Goal: Task Accomplishment & Management: Complete application form

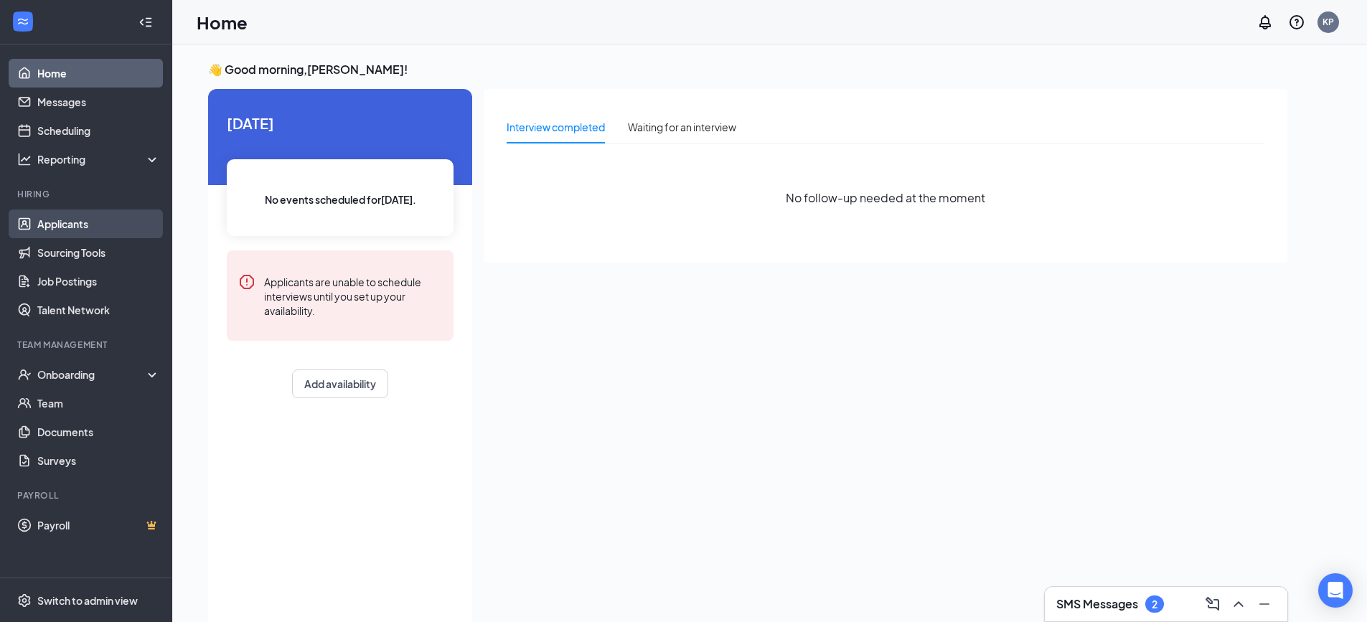
click at [67, 225] on link "Applicants" at bounding box center [98, 224] width 123 height 29
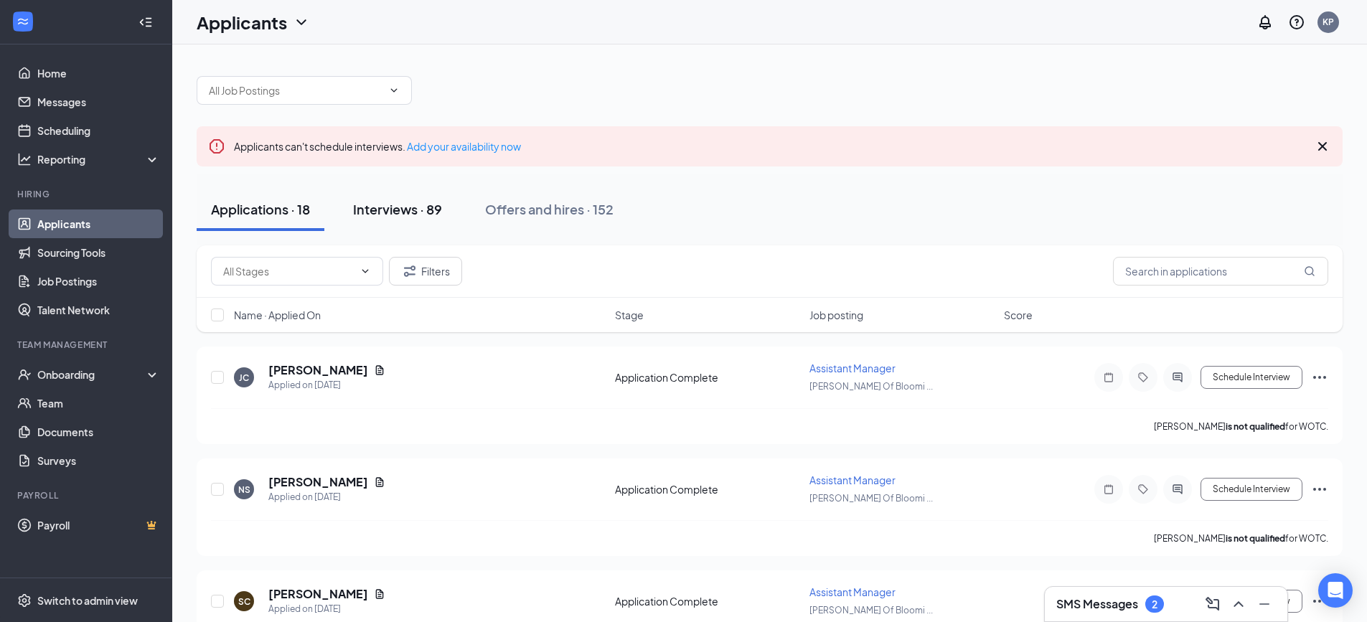
click at [389, 217] on div "Interviews · 89" at bounding box center [397, 209] width 89 height 18
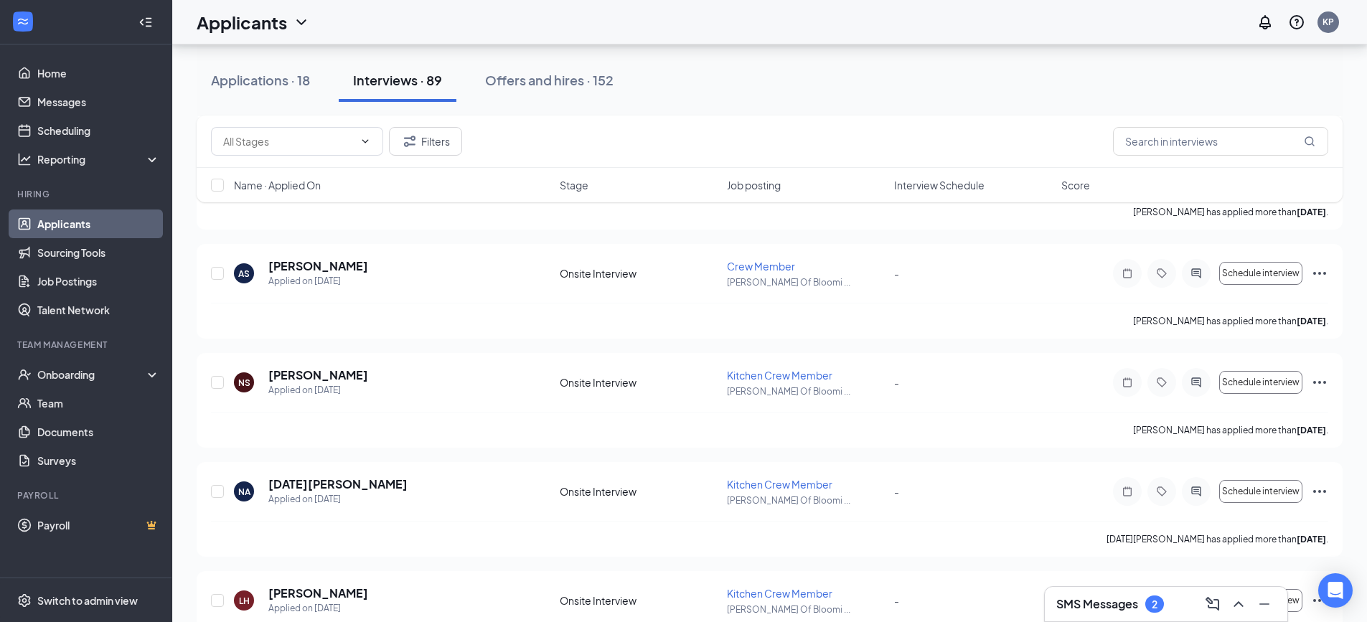
scroll to position [8611, 0]
click at [1206, 145] on input "text" at bounding box center [1220, 141] width 215 height 29
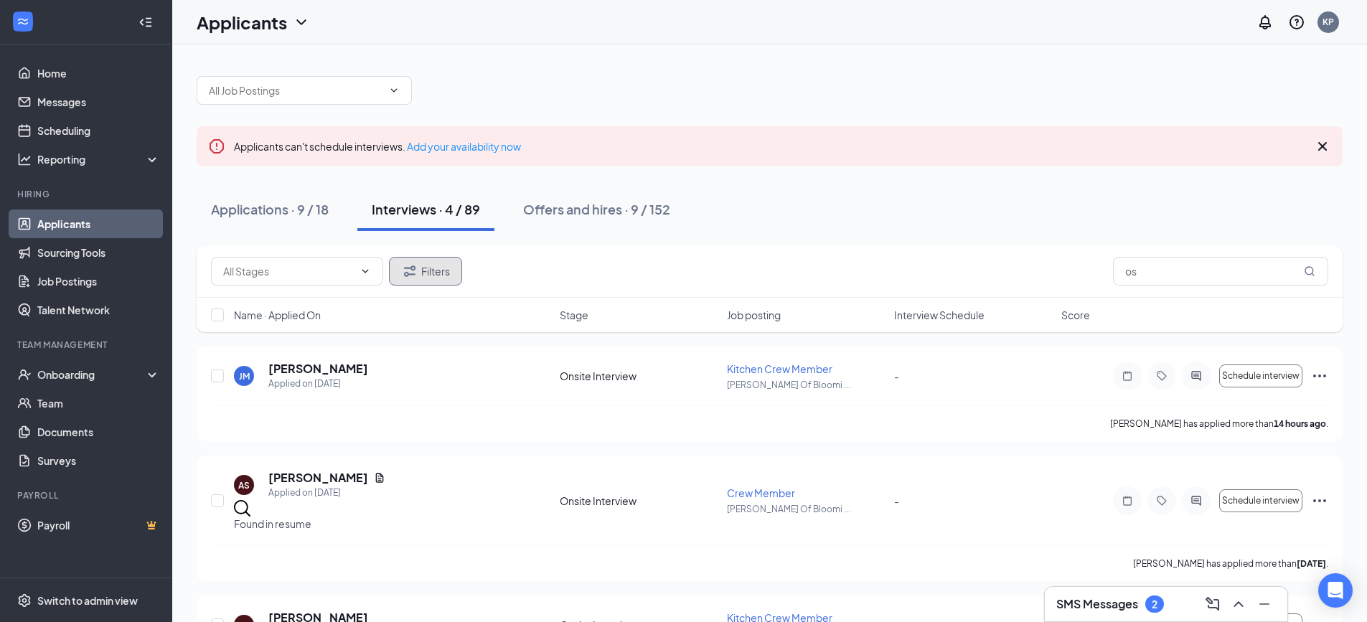
click at [431, 283] on button "Filters" at bounding box center [425, 271] width 73 height 29
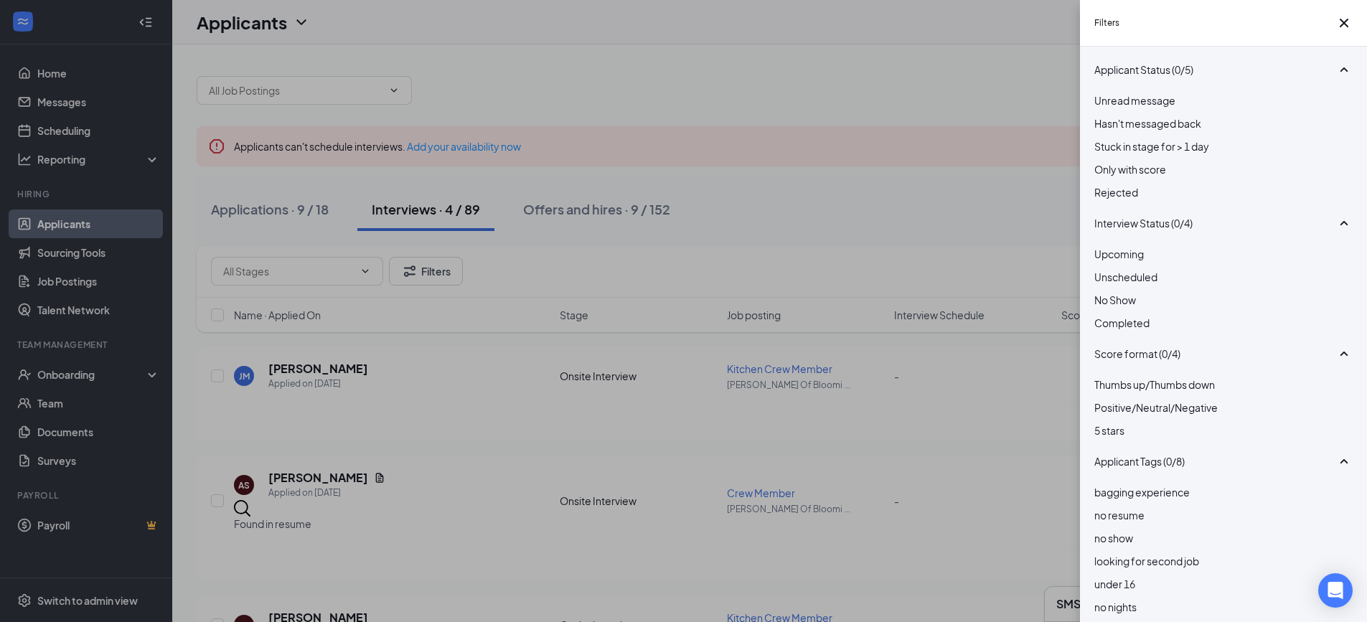
click at [1100, 184] on div at bounding box center [1223, 184] width 258 height 0
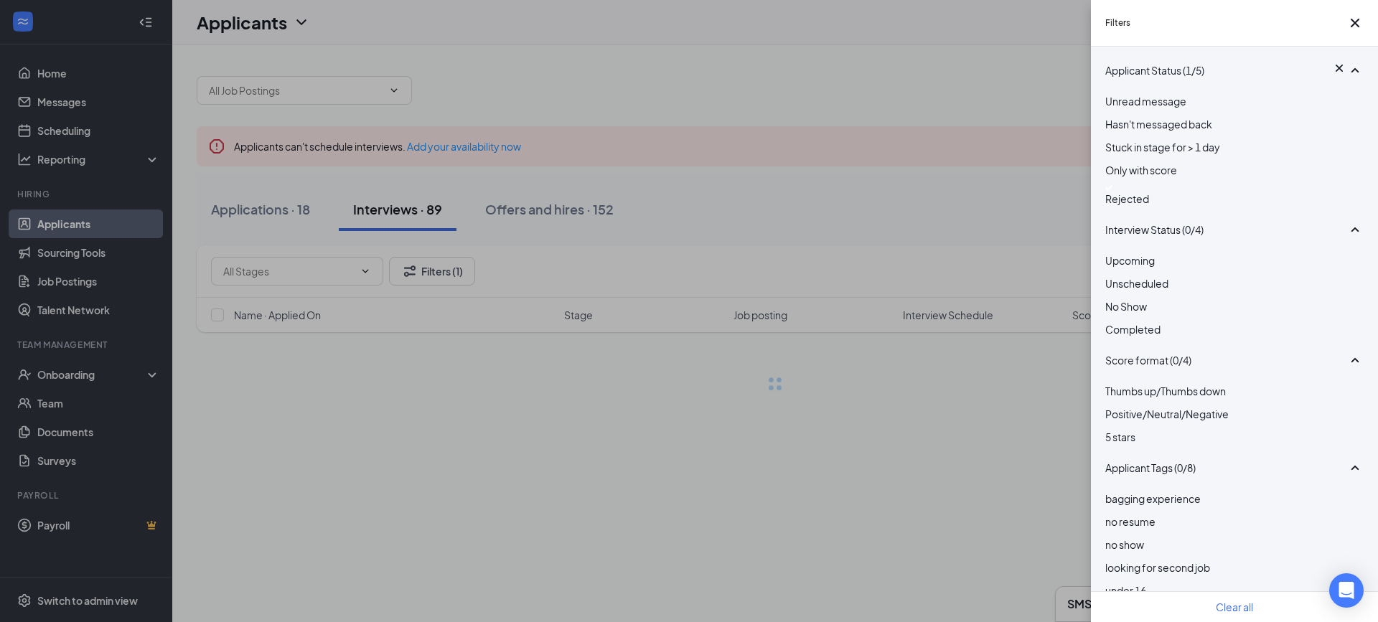
click at [957, 390] on div "Filters Applicant Status (1/5) Unread message Hasn't messaged back Stuck in sta…" at bounding box center [689, 311] width 1378 height 622
click at [926, 208] on div "Filters Applicant Status (1/5) Unread message Hasn't messaged back Stuck in sta…" at bounding box center [689, 311] width 1378 height 622
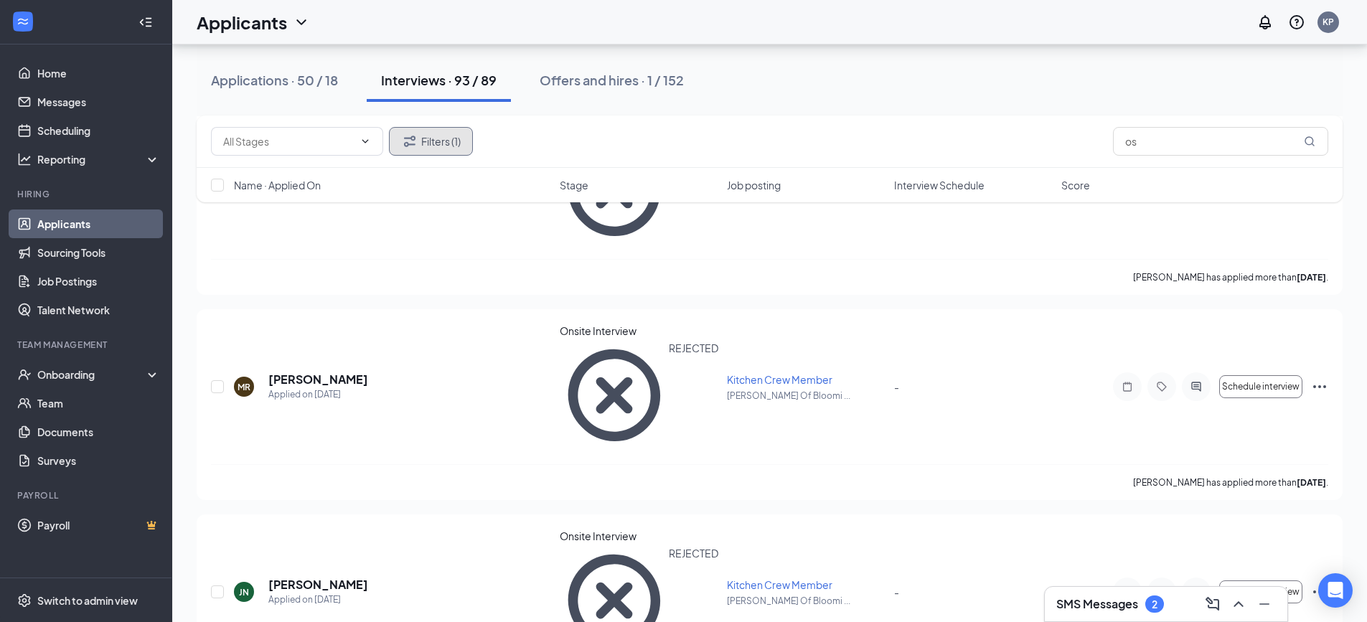
scroll to position [4090, 0]
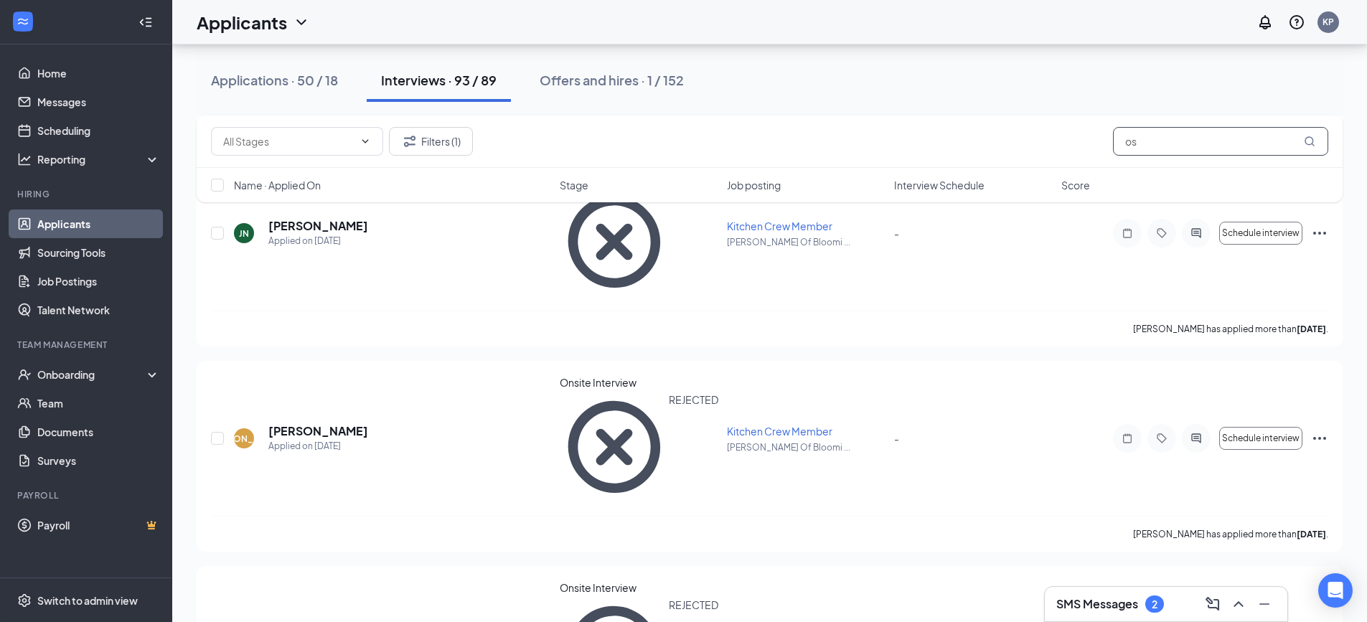
click at [1155, 151] on input "os" at bounding box center [1220, 141] width 215 height 29
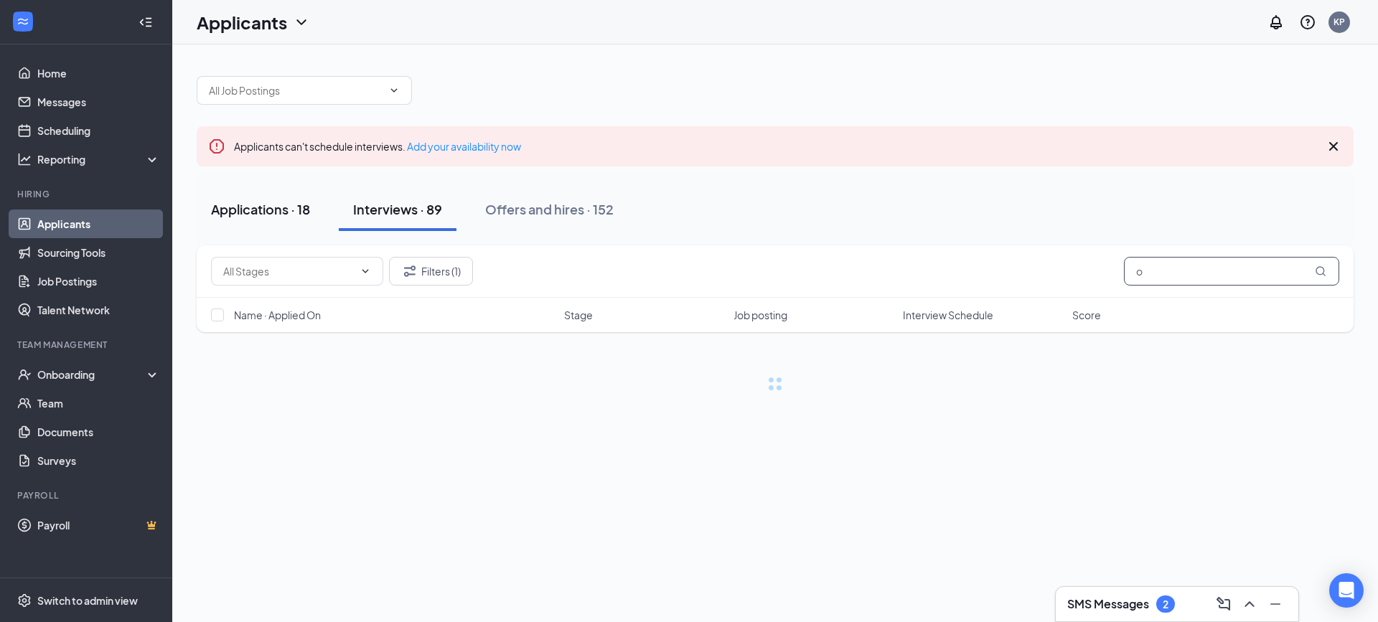
type input "o"
click at [276, 211] on div "Applications · 18" at bounding box center [260, 209] width 99 height 18
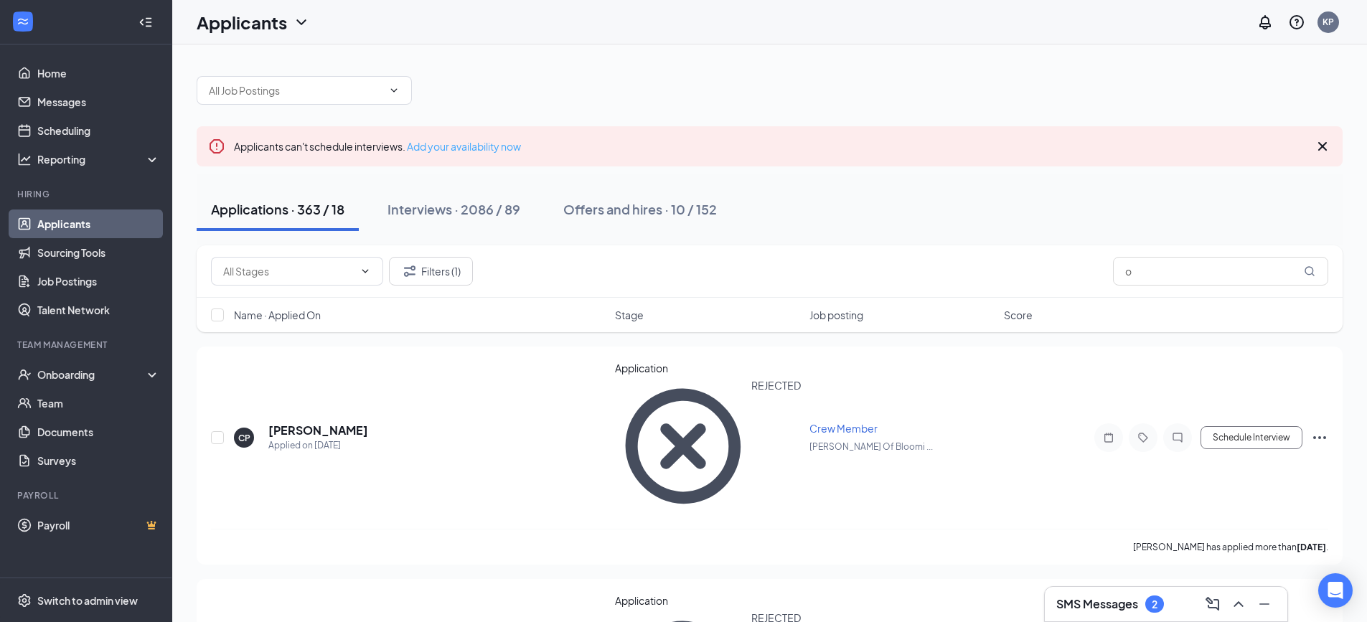
click at [453, 148] on link "Add your availability now" at bounding box center [464, 146] width 114 height 13
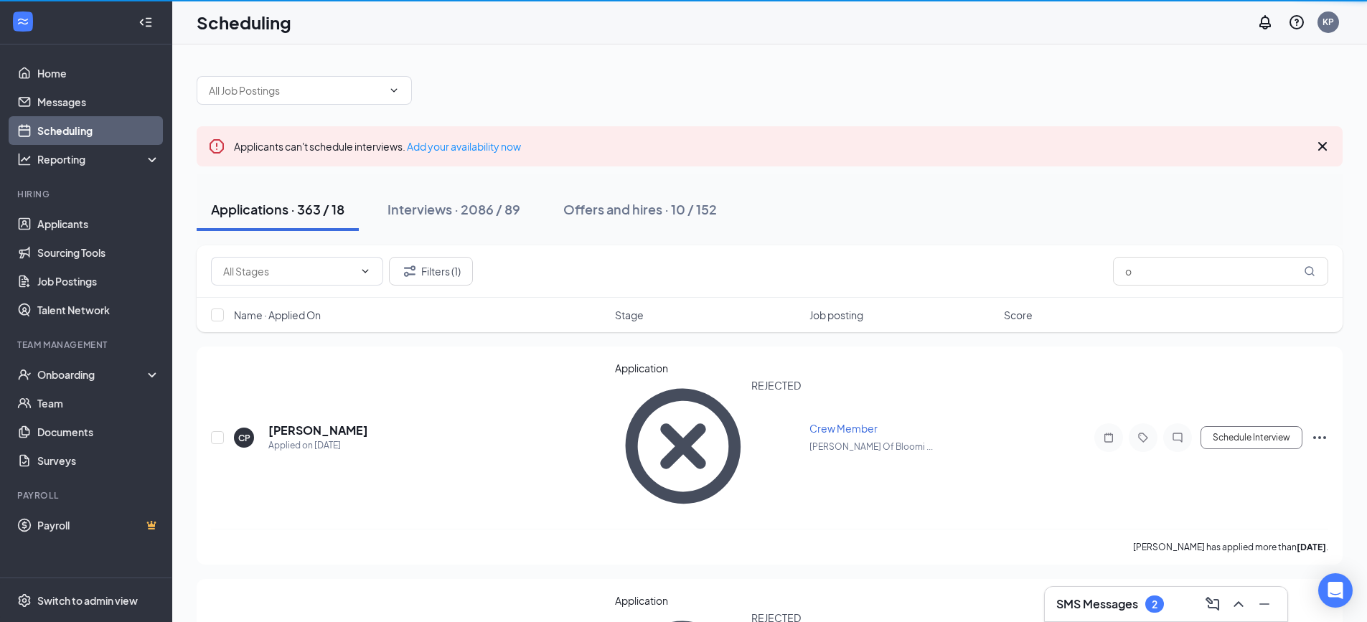
click at [459, 286] on div "Filters (1) o" at bounding box center [770, 271] width 1146 height 52
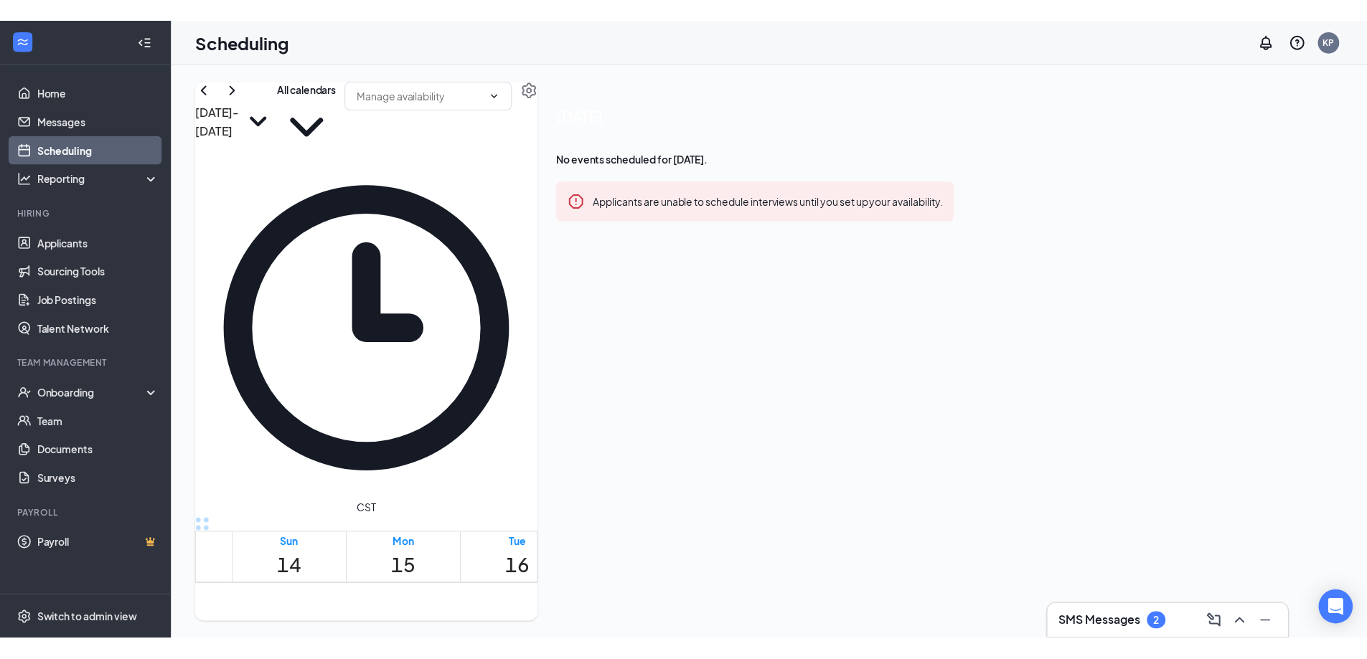
scroll to position [705, 0]
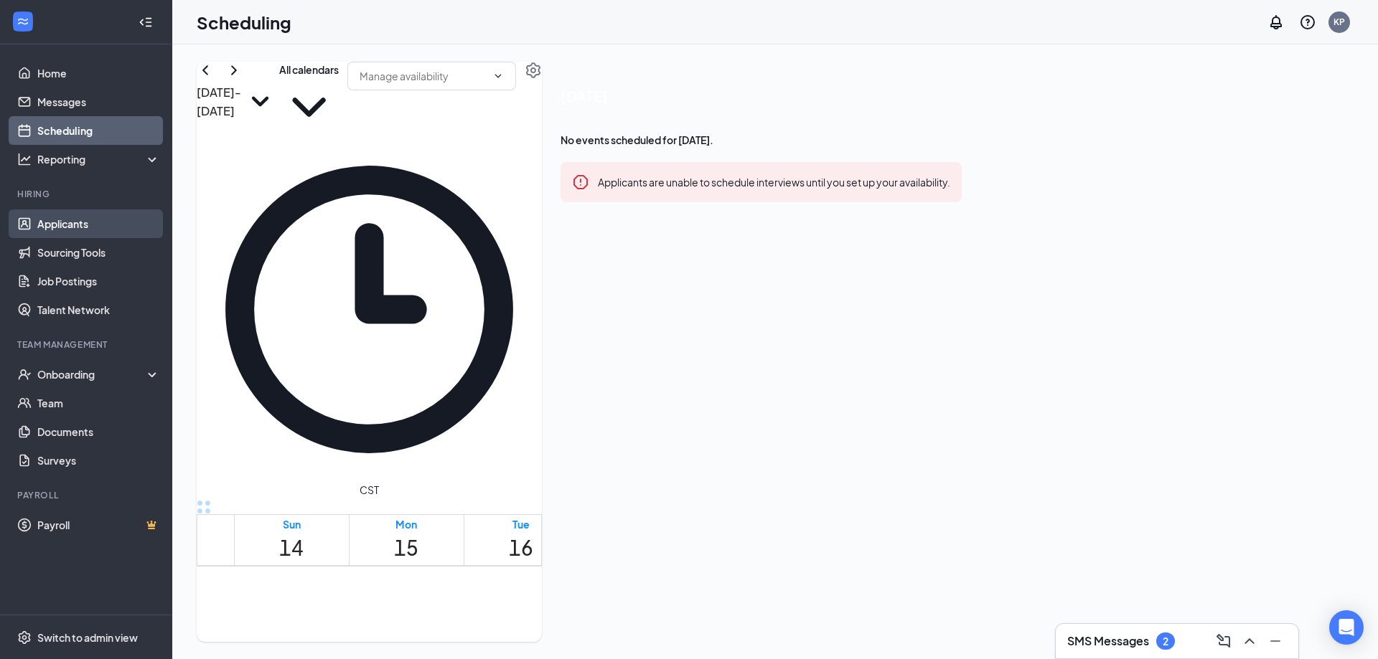
click at [71, 225] on link "Applicants" at bounding box center [98, 224] width 123 height 29
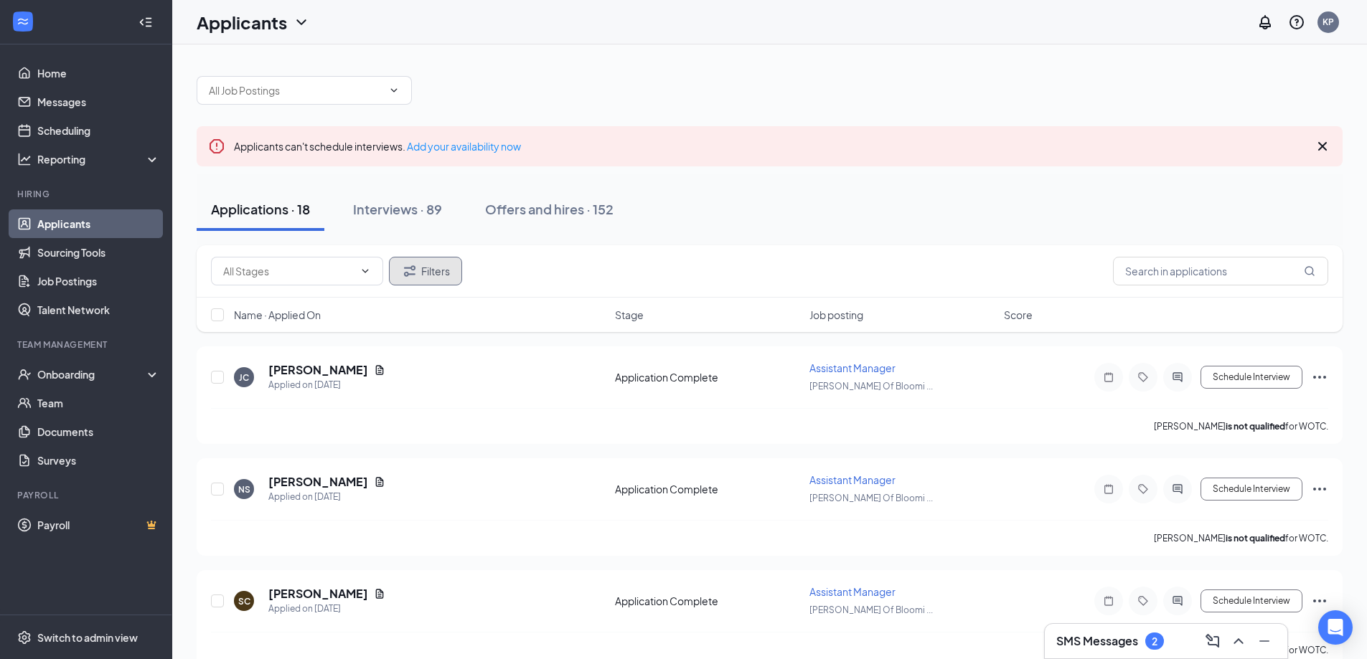
click at [433, 257] on button "Filters" at bounding box center [425, 271] width 73 height 29
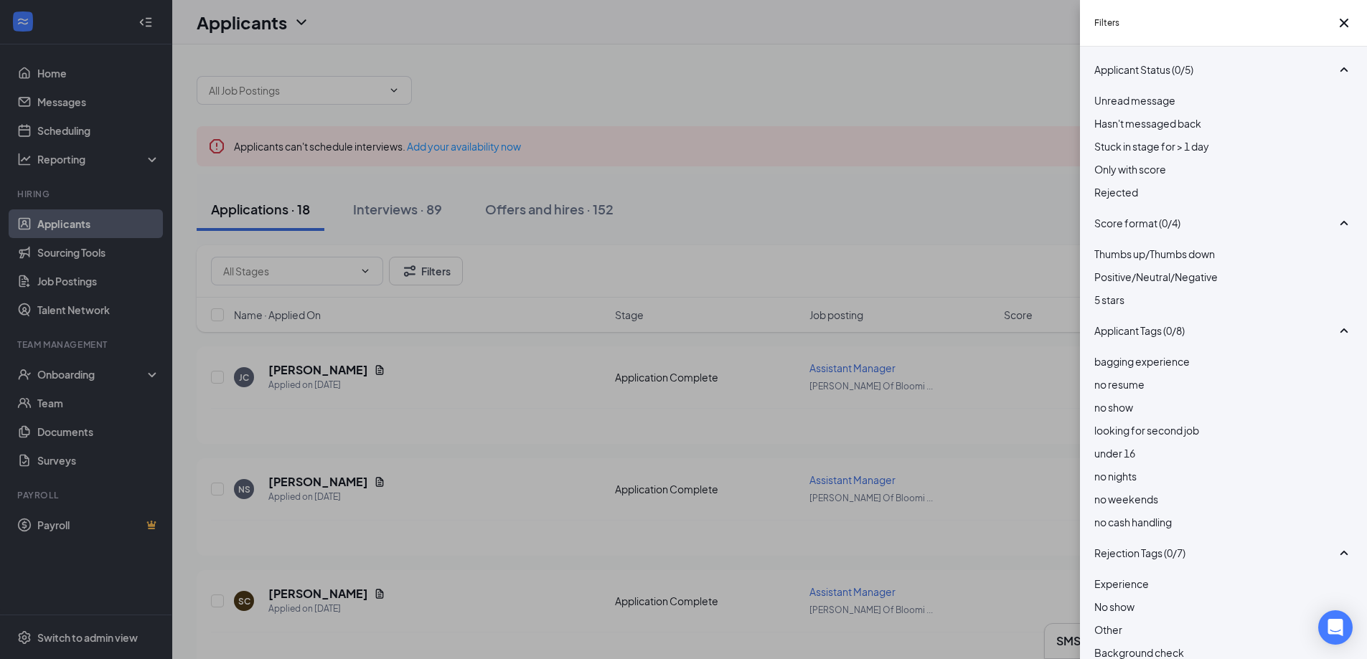
click at [880, 184] on div "Filters Applicant Status (0/5) Unread message Hasn't messaged back Stuck in sta…" at bounding box center [683, 329] width 1367 height 659
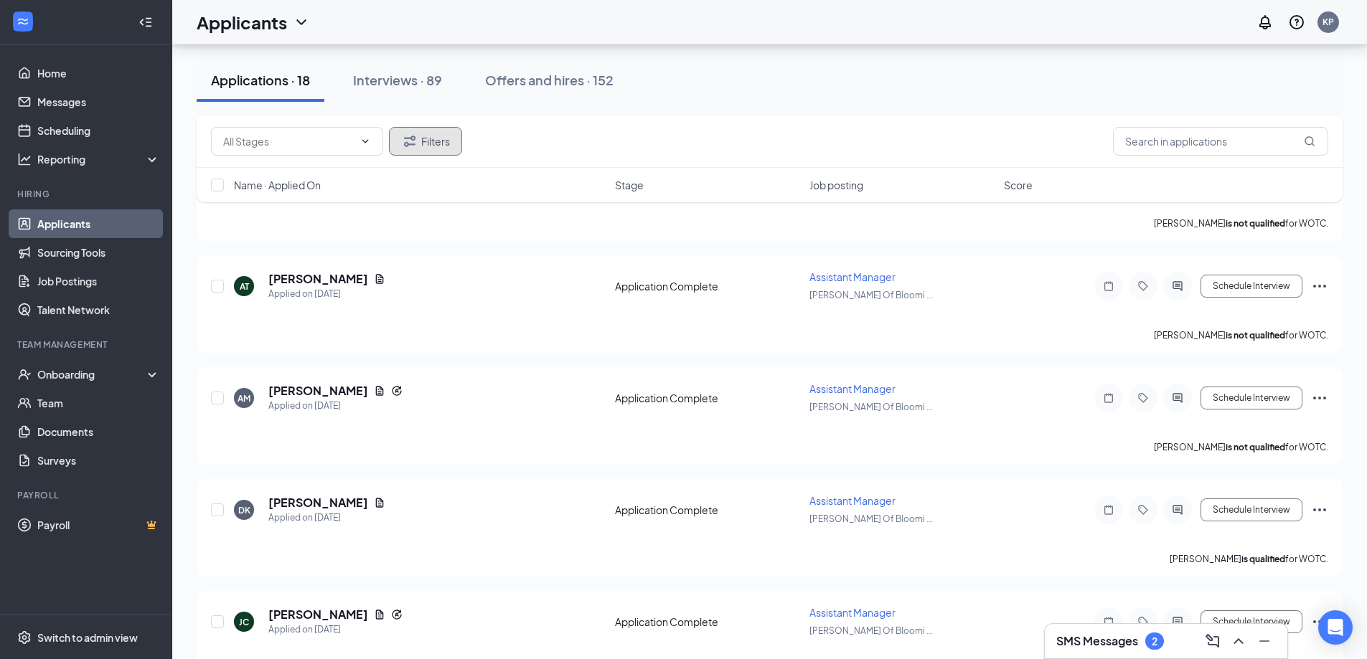
scroll to position [1633, 0]
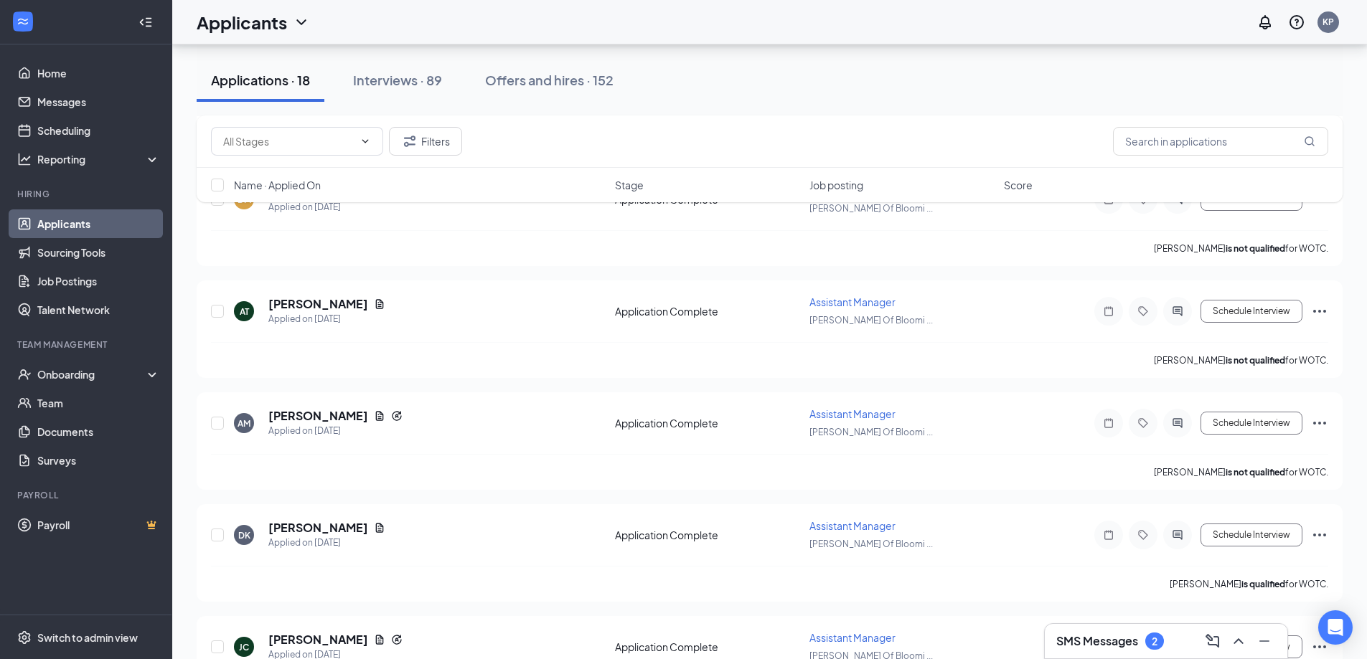
click at [433, 159] on div "Filters" at bounding box center [770, 142] width 1146 height 52
click at [448, 134] on button "Filters" at bounding box center [425, 141] width 73 height 29
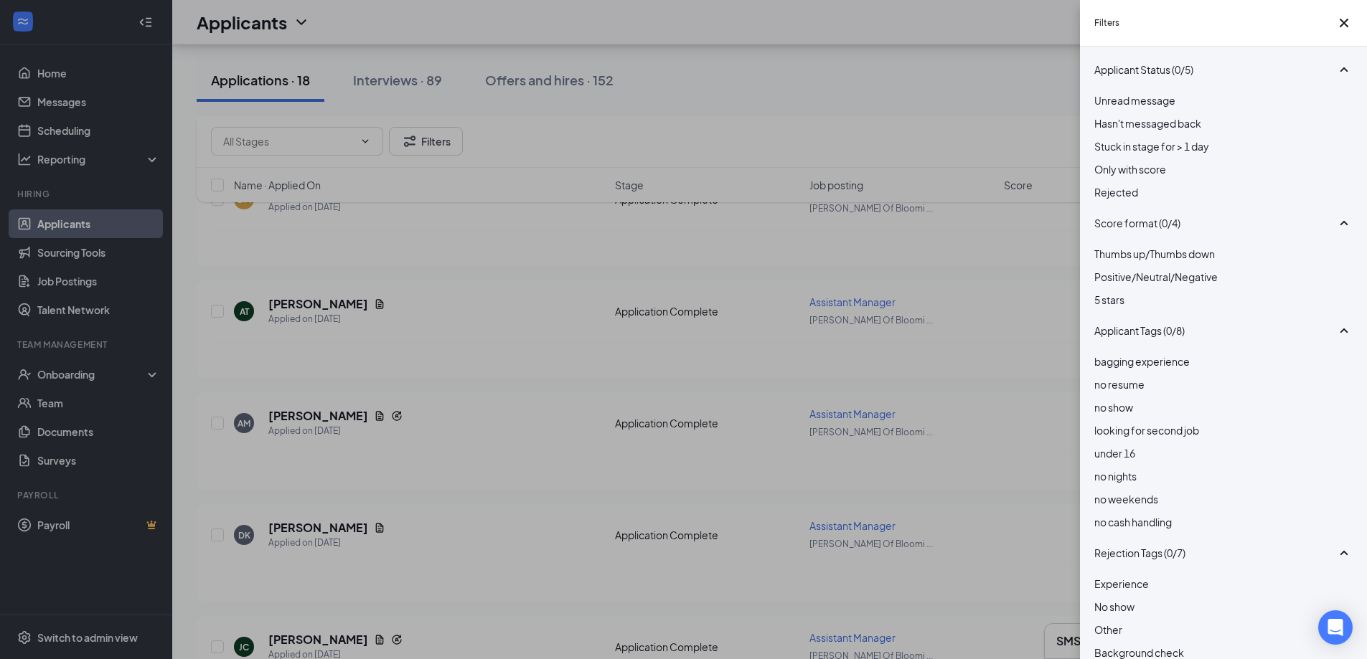
click at [1104, 184] on div at bounding box center [1223, 184] width 258 height 0
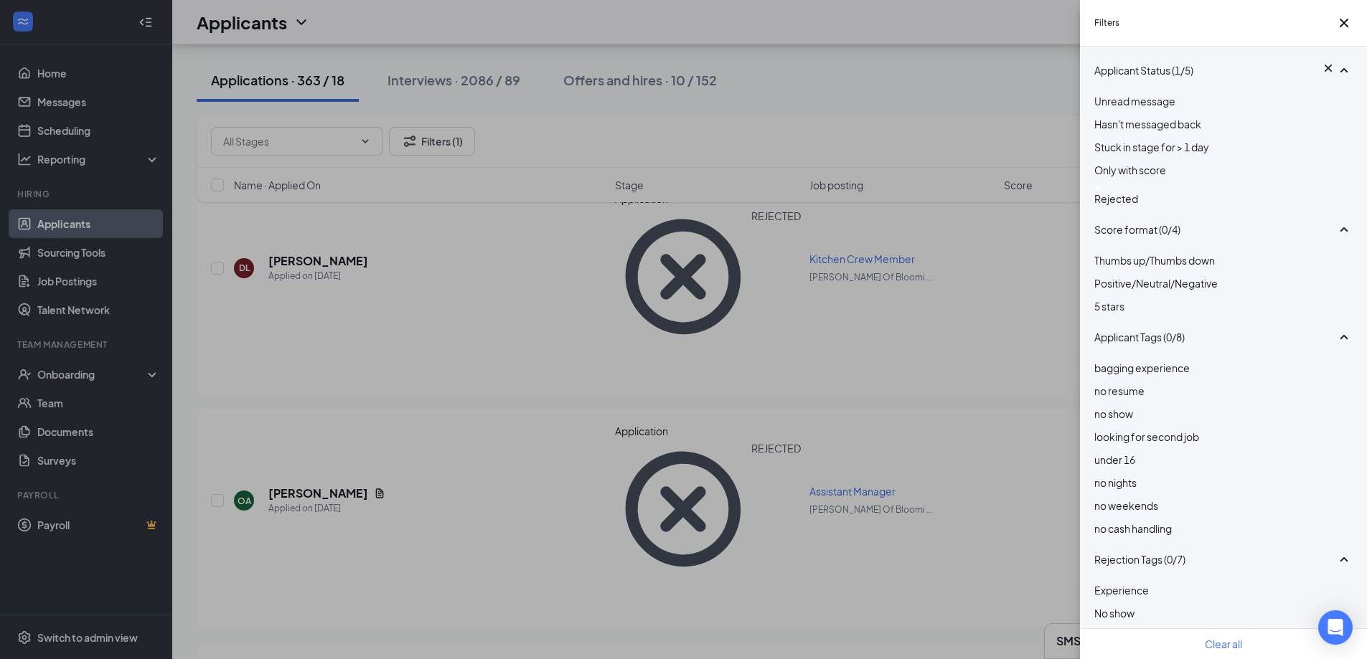
scroll to position [3731, 0]
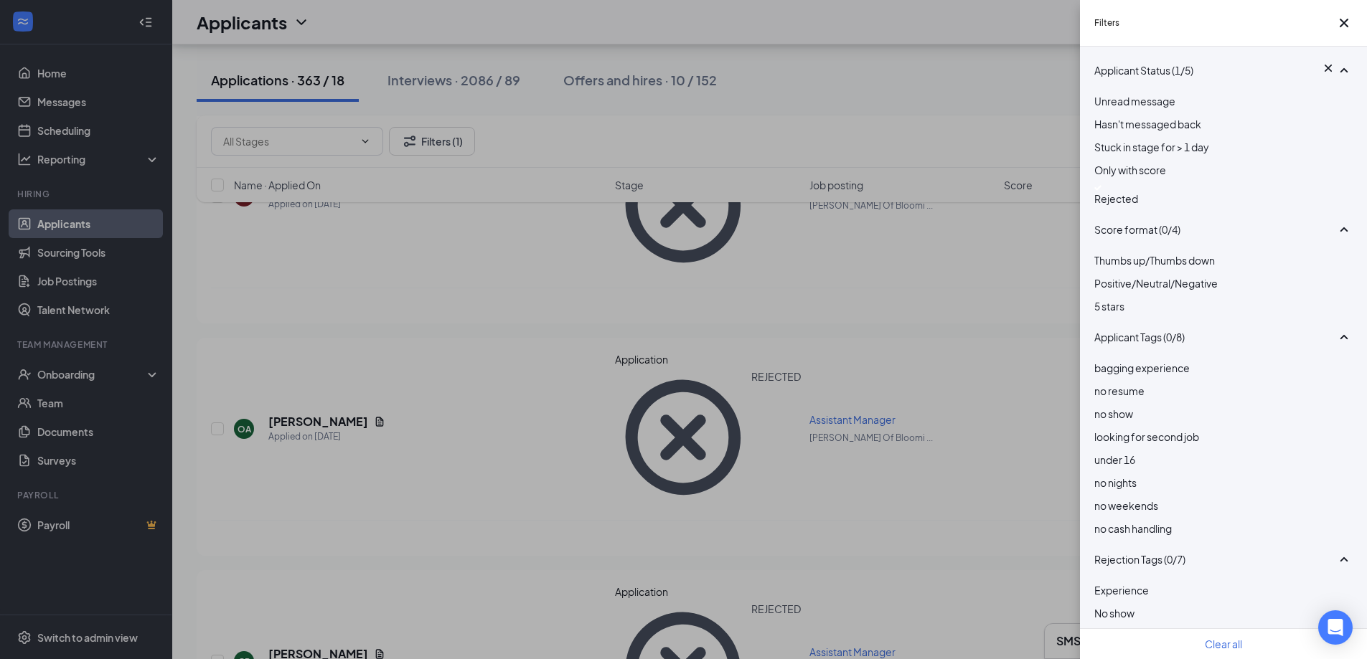
click at [756, 31] on div "Filters Applicant Status (1/5) Unread message Hasn't messaged back Stuck in sta…" at bounding box center [683, 329] width 1367 height 659
click at [1340, 27] on icon "Cross" at bounding box center [1344, 23] width 9 height 9
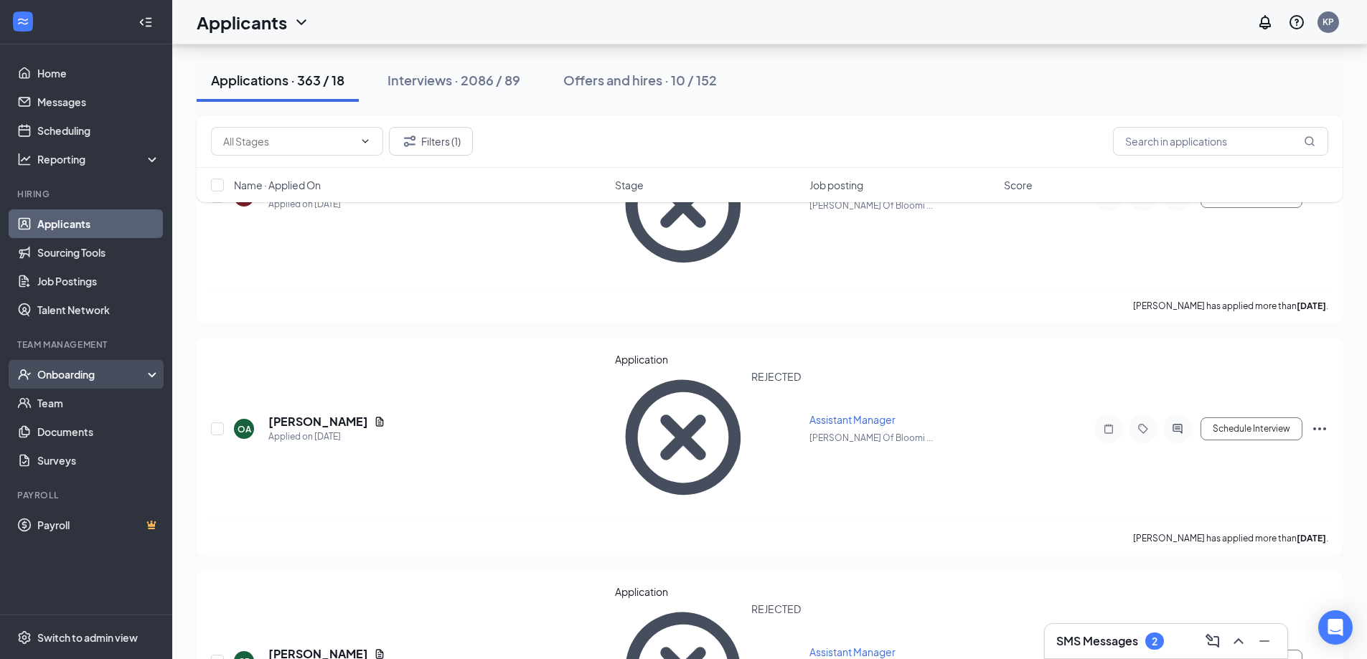
click at [83, 372] on div "Onboarding" at bounding box center [92, 374] width 111 height 14
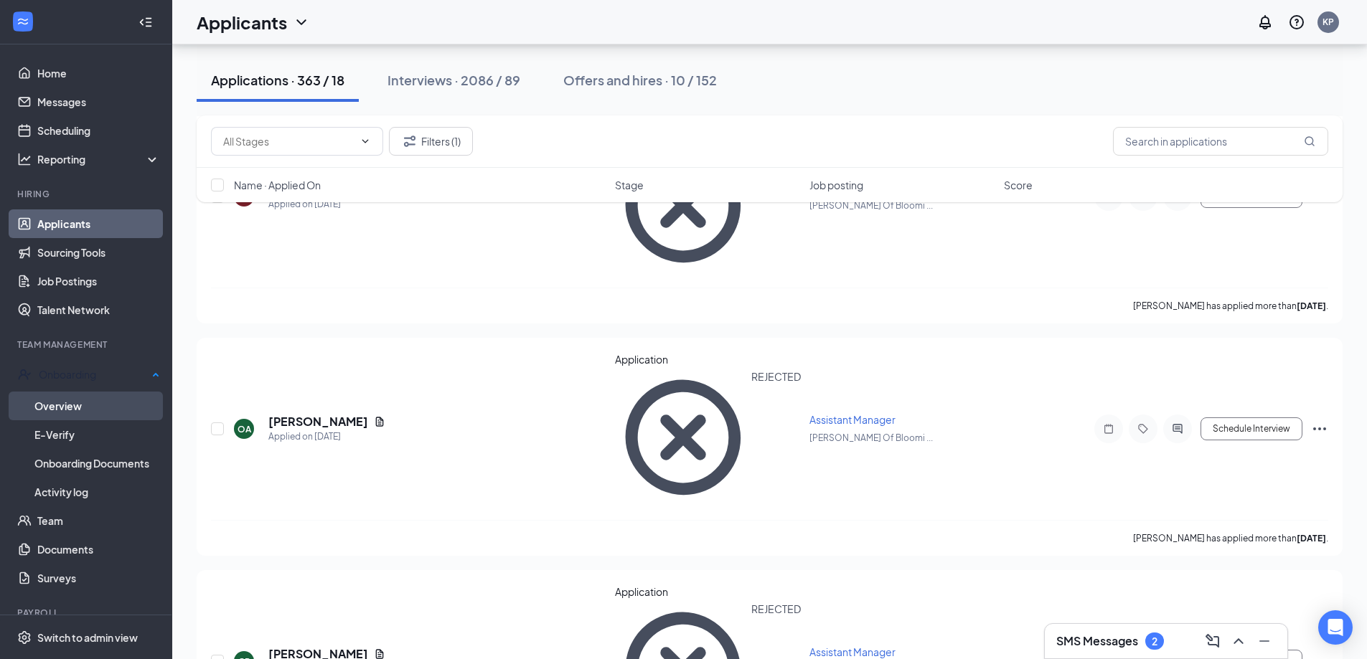
click at [78, 400] on link "Overview" at bounding box center [97, 406] width 126 height 29
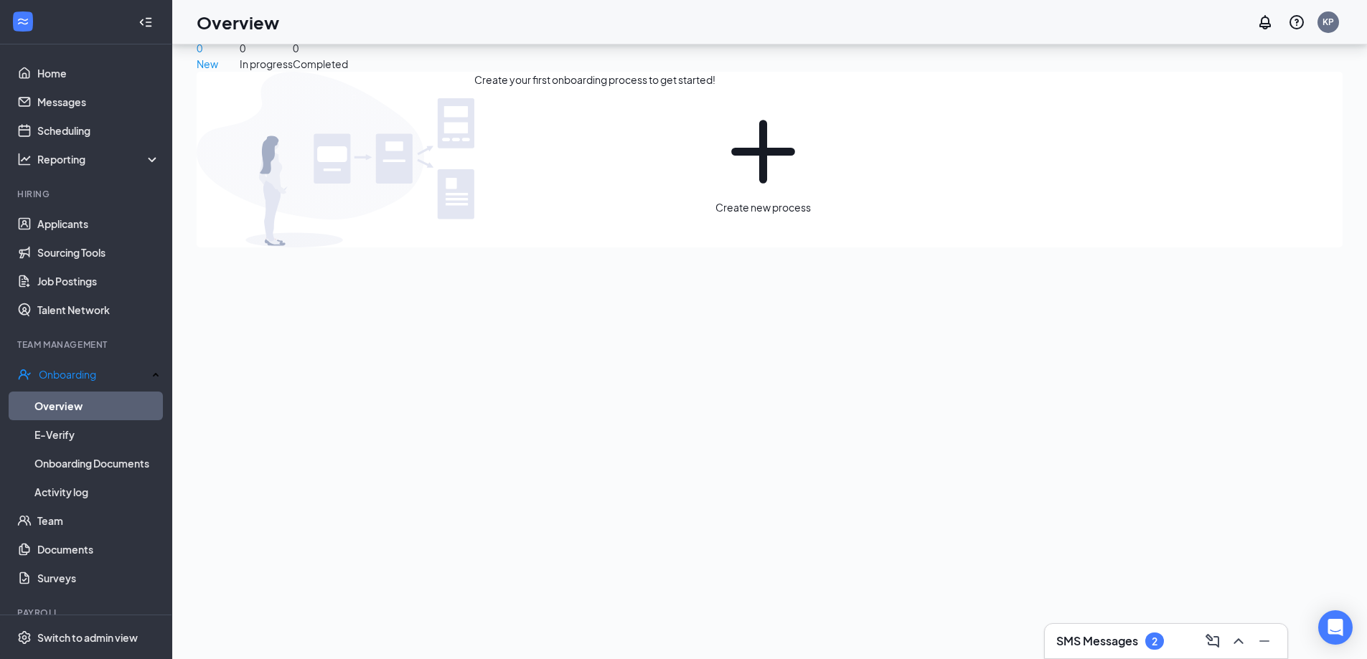
scroll to position [65, 0]
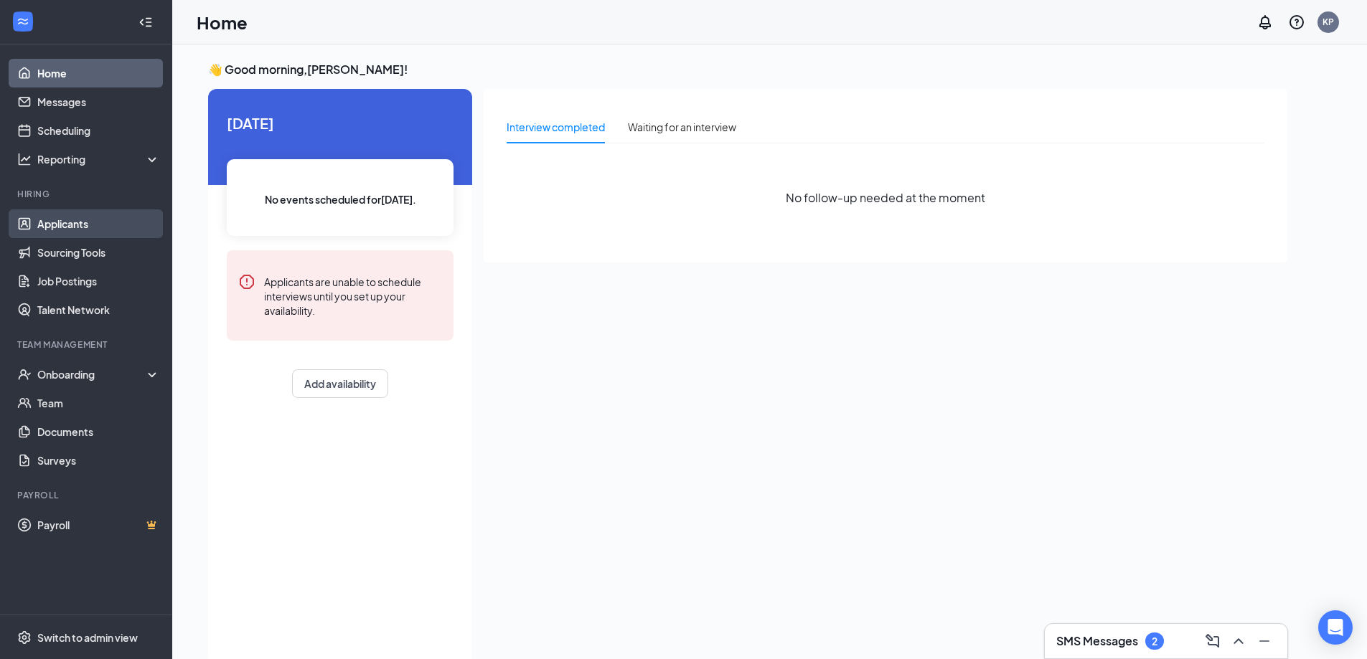
click at [61, 232] on link "Applicants" at bounding box center [98, 224] width 123 height 29
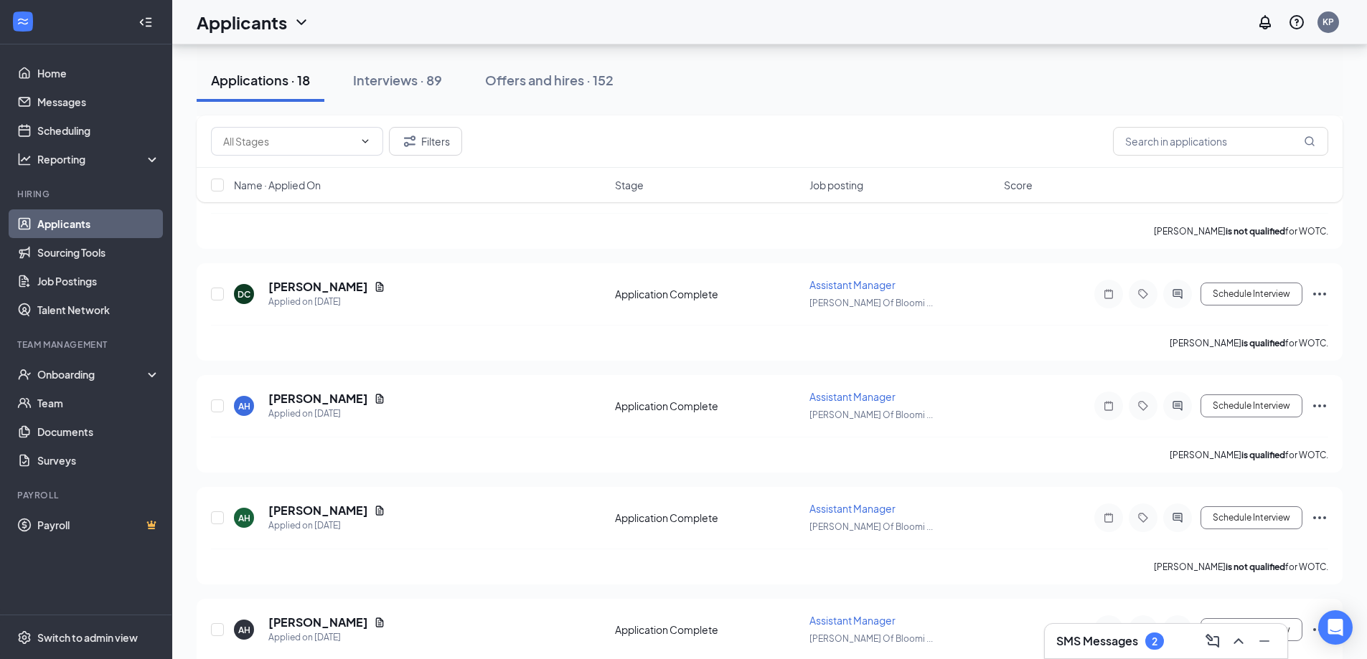
scroll to position [1005, 0]
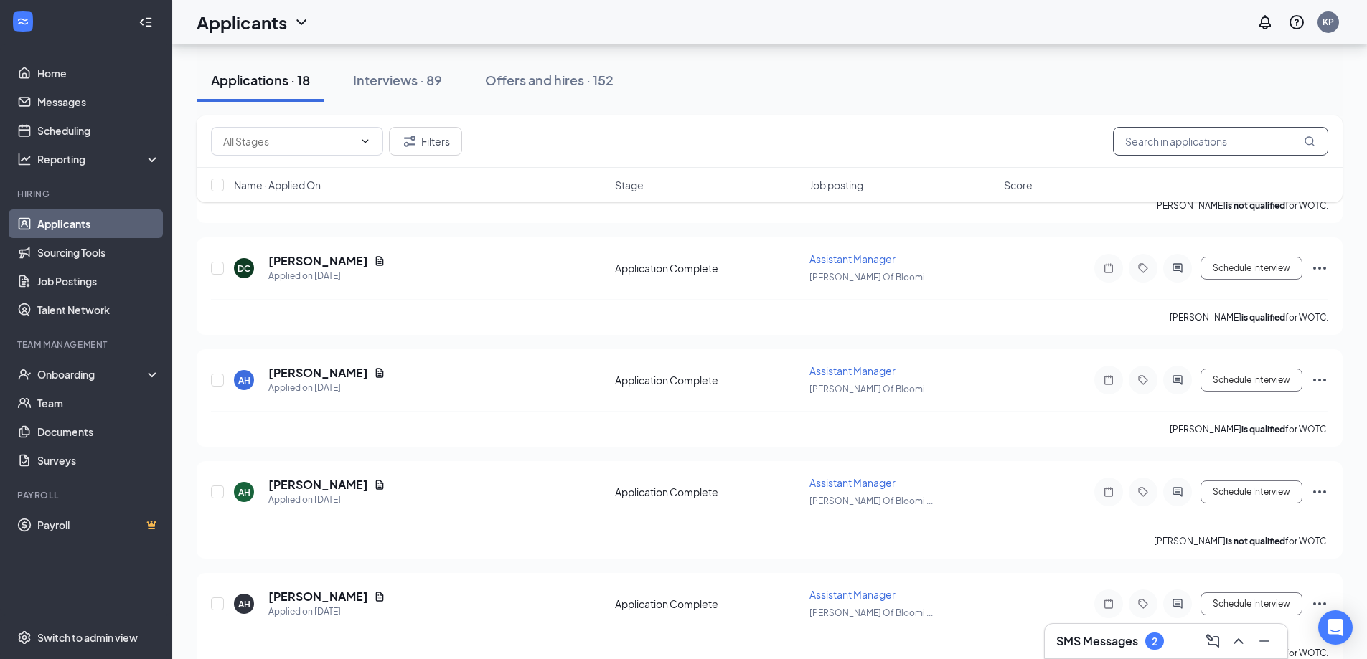
click at [1159, 147] on input "text" at bounding box center [1220, 141] width 215 height 29
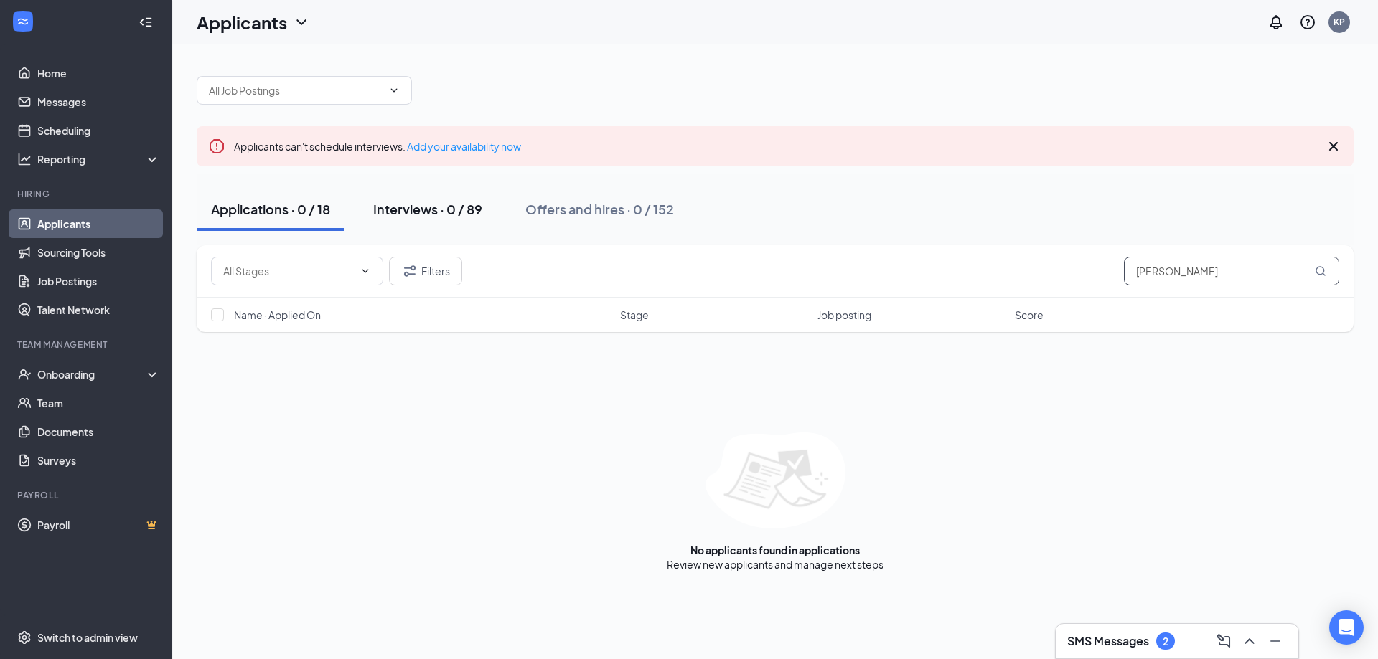
type input "[PERSON_NAME]"
click at [455, 217] on div "Interviews · 0 / 89" at bounding box center [427, 209] width 109 height 18
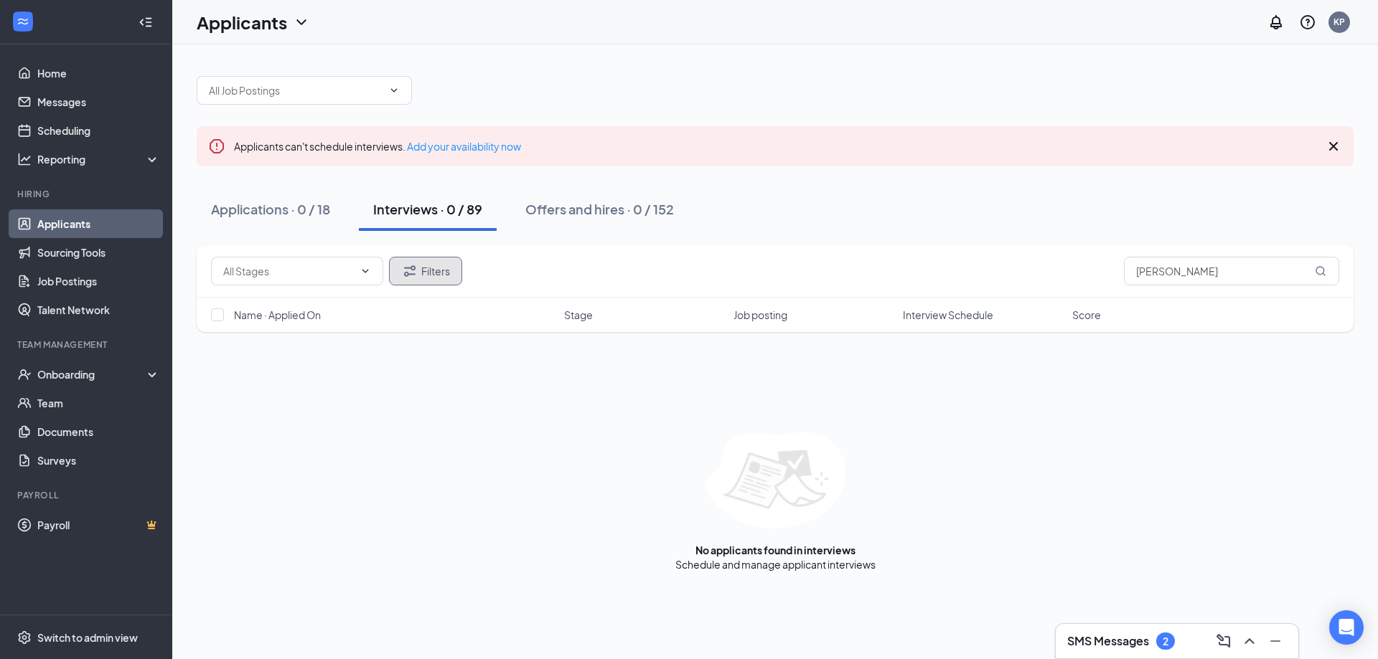
click at [441, 276] on button "Filters" at bounding box center [425, 271] width 73 height 29
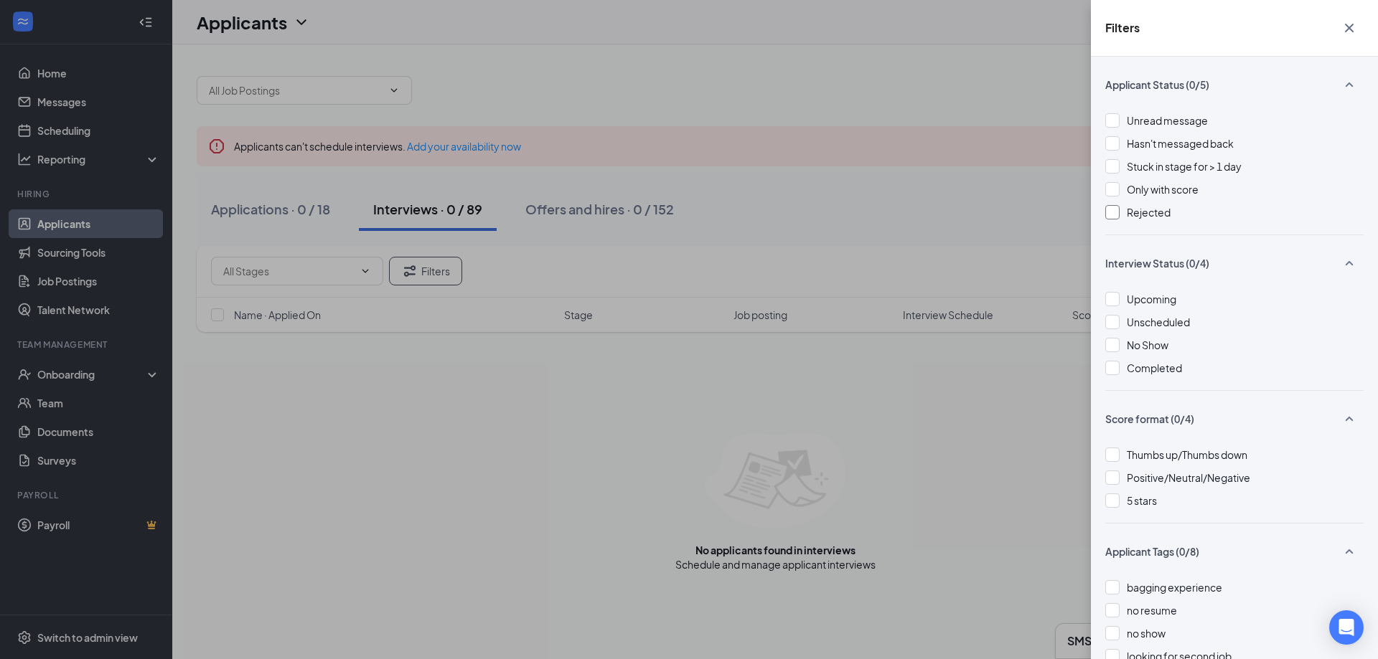
click at [1107, 212] on div at bounding box center [1112, 212] width 14 height 14
click at [537, 404] on div "Filters Applicant Status (1/5) Unread message Hasn't messaged back Stuck in sta…" at bounding box center [689, 329] width 1378 height 659
click at [642, 384] on div "Filters Applicant Status (1/5) Unread message Hasn't messaged back Stuck in sta…" at bounding box center [689, 329] width 1378 height 659
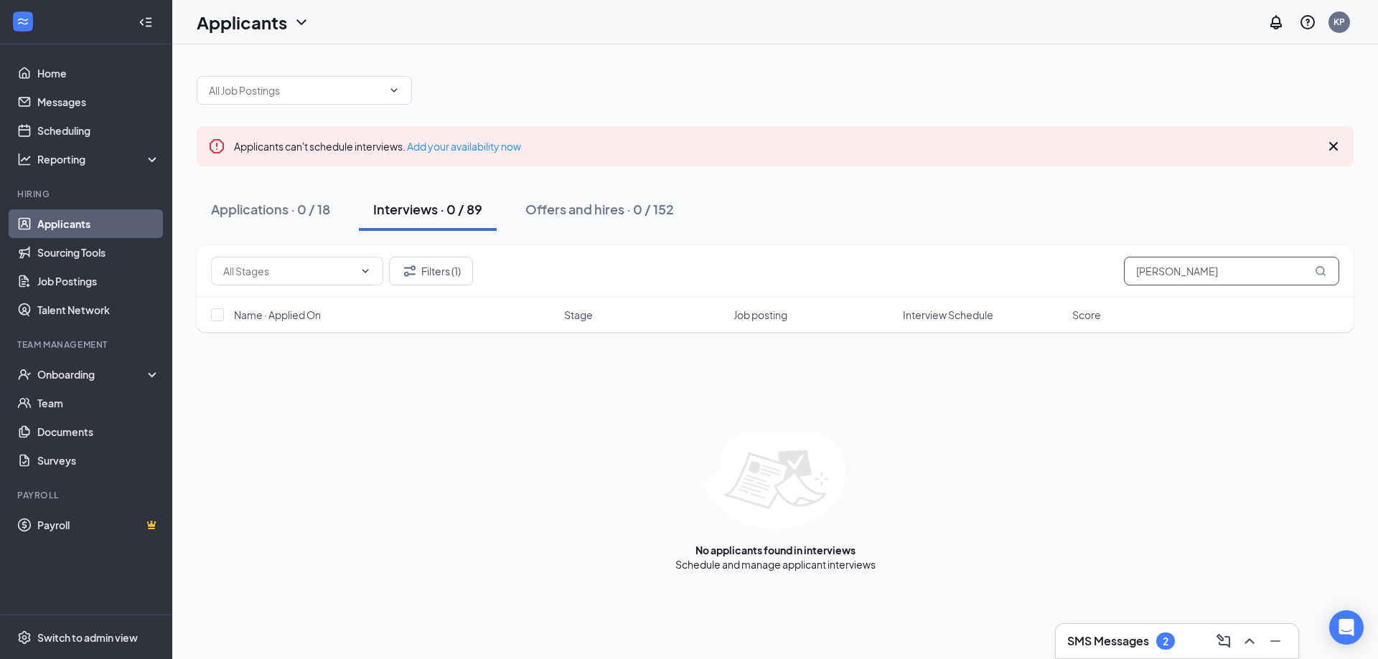
click at [1161, 265] on input "[PERSON_NAME]" at bounding box center [1231, 271] width 215 height 29
type input "j"
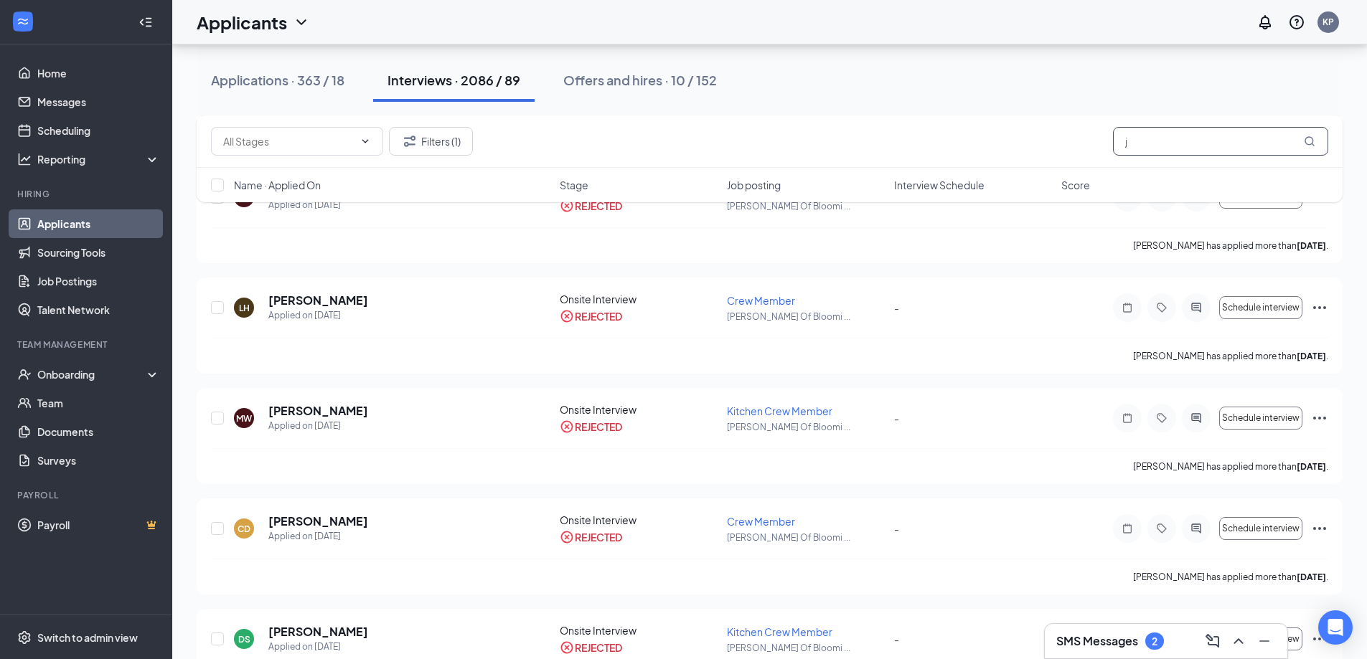
scroll to position [1220, 0]
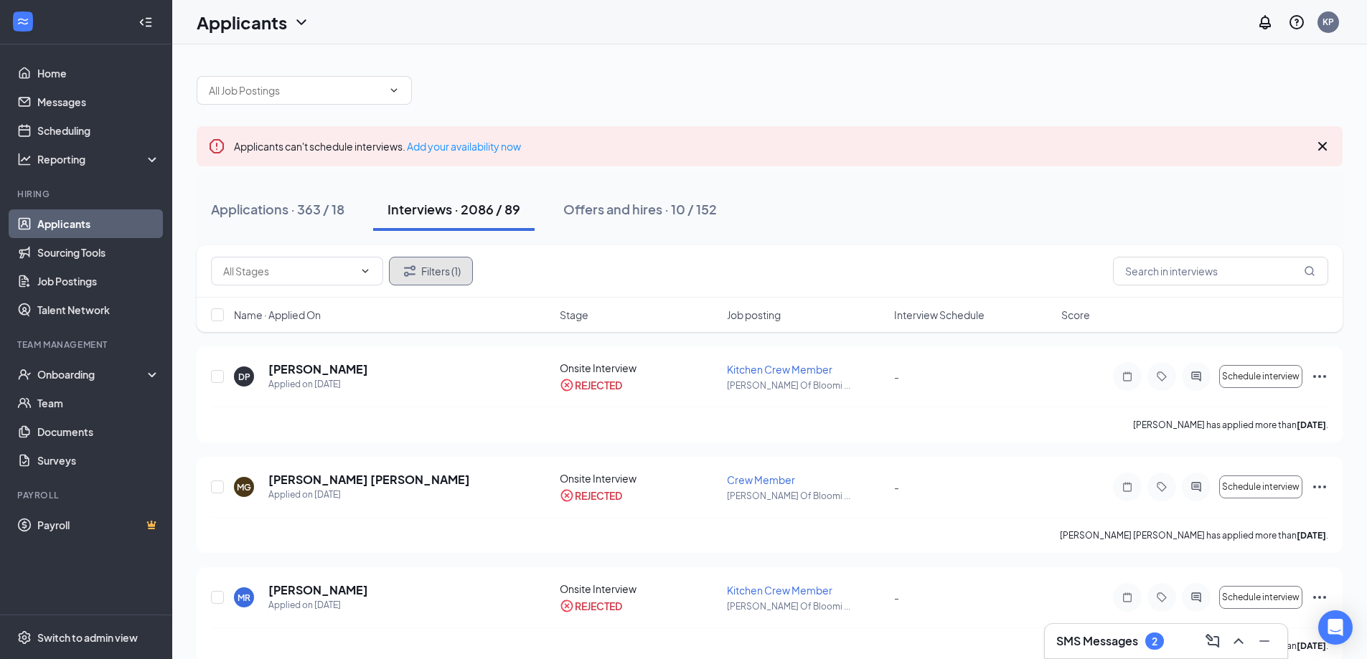
click at [451, 276] on button "Filters (1)" at bounding box center [431, 271] width 84 height 29
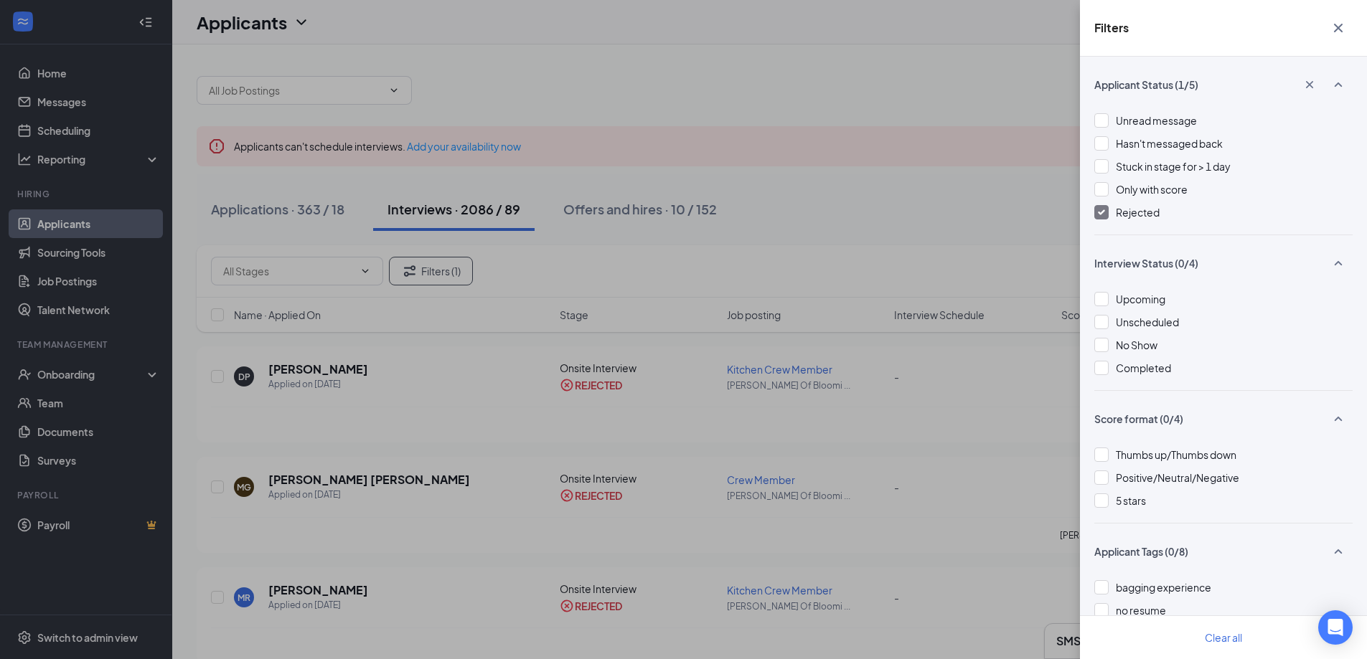
click at [1101, 212] on img at bounding box center [1101, 213] width 7 height 6
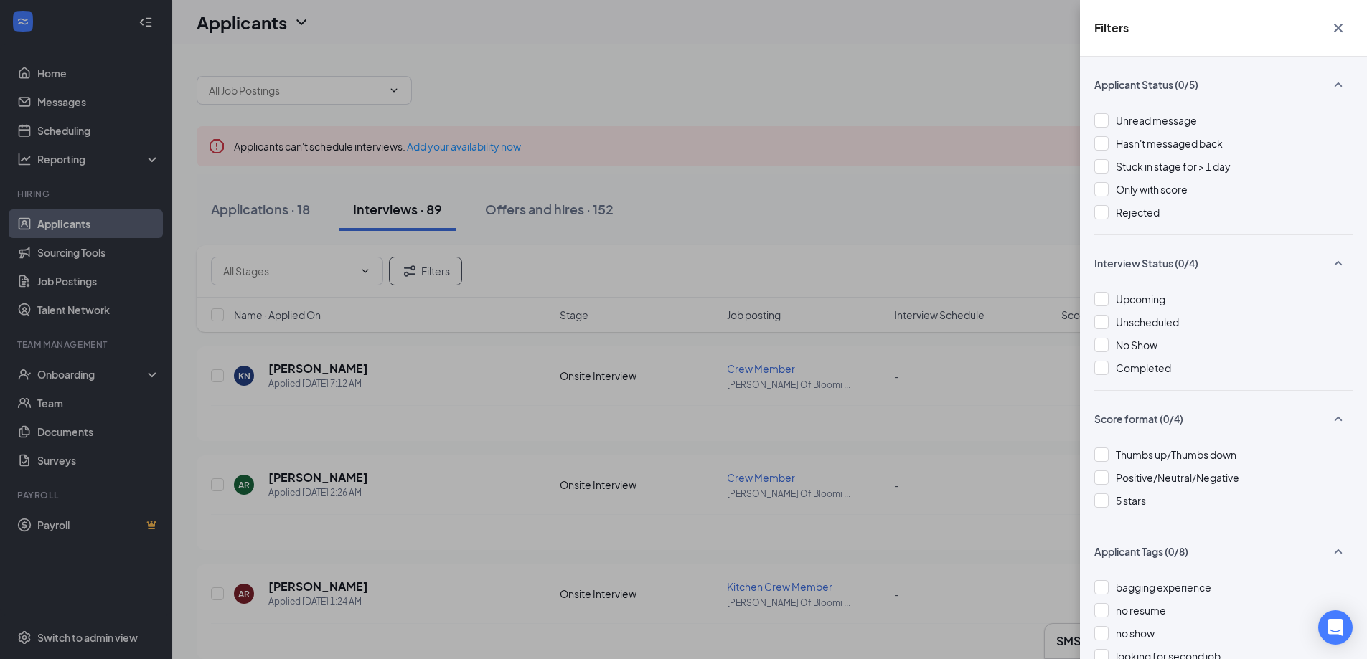
click at [1059, 215] on div "Filters Applicant Status (0/5) Unread message Hasn't messaged back Stuck in sta…" at bounding box center [683, 329] width 1367 height 659
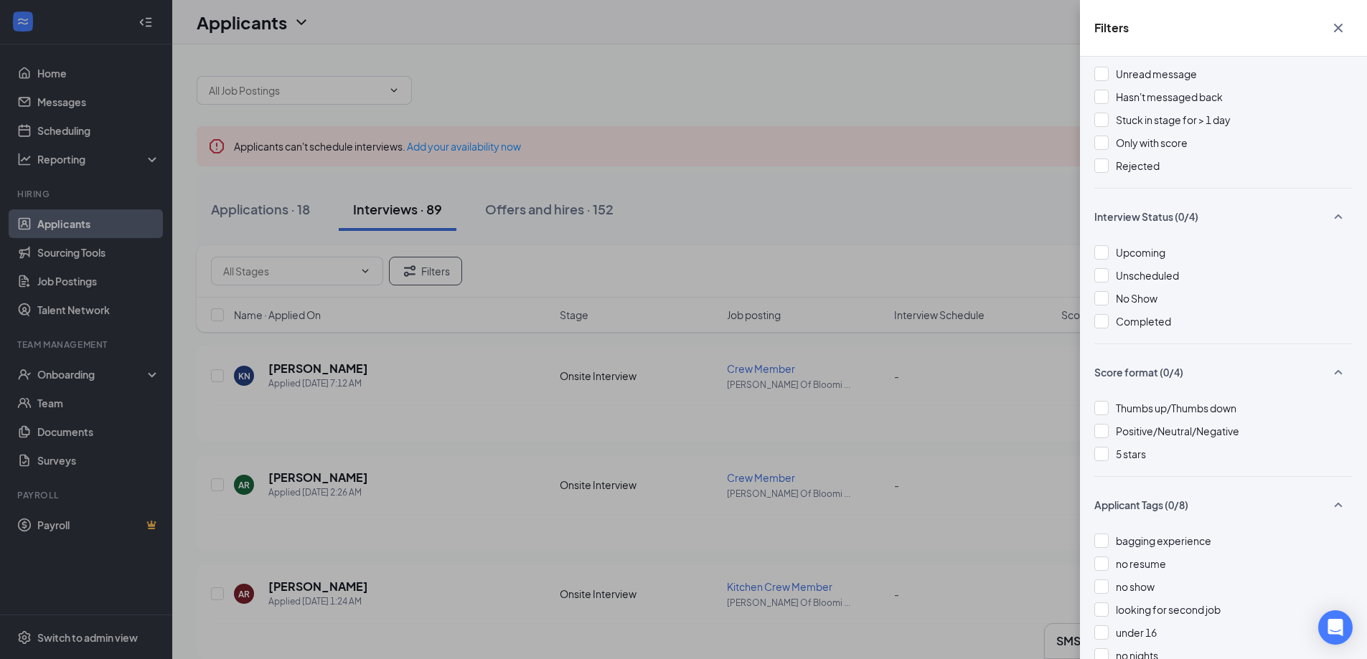
scroll to position [72, 0]
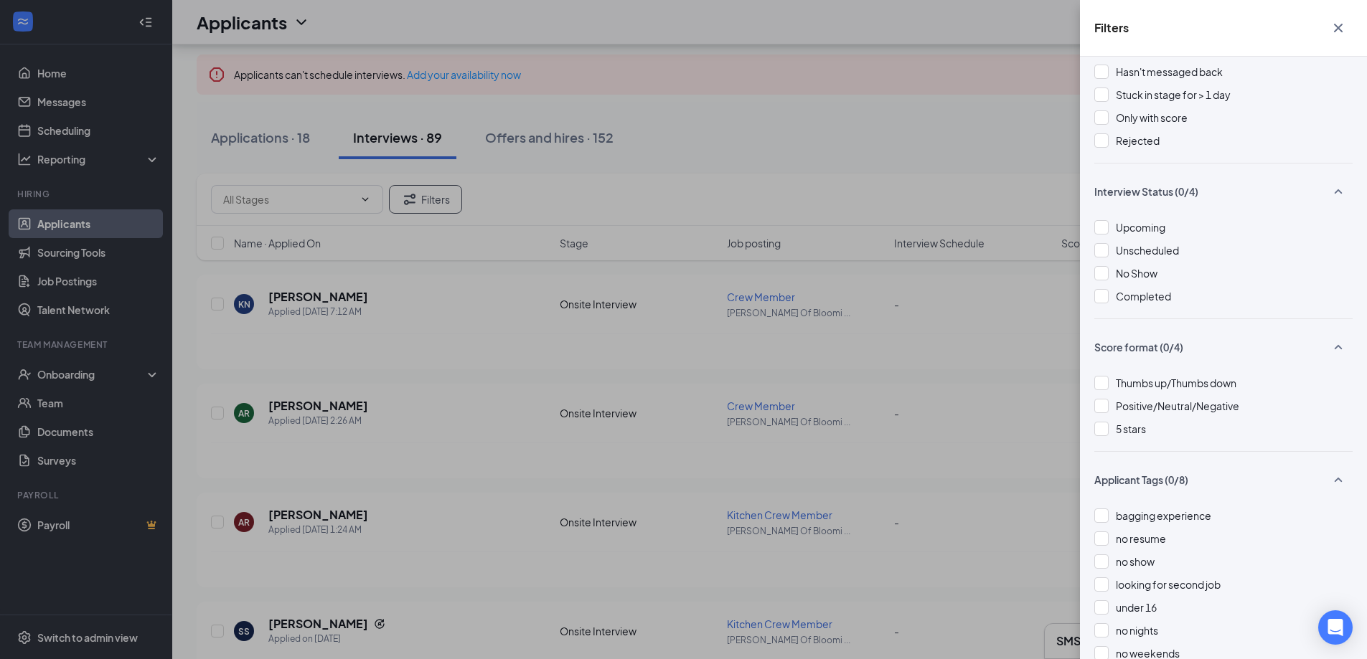
click at [1035, 349] on div "Filters Applicant Status (0/5) Unread message Hasn't messaged back Stuck in sta…" at bounding box center [683, 329] width 1367 height 659
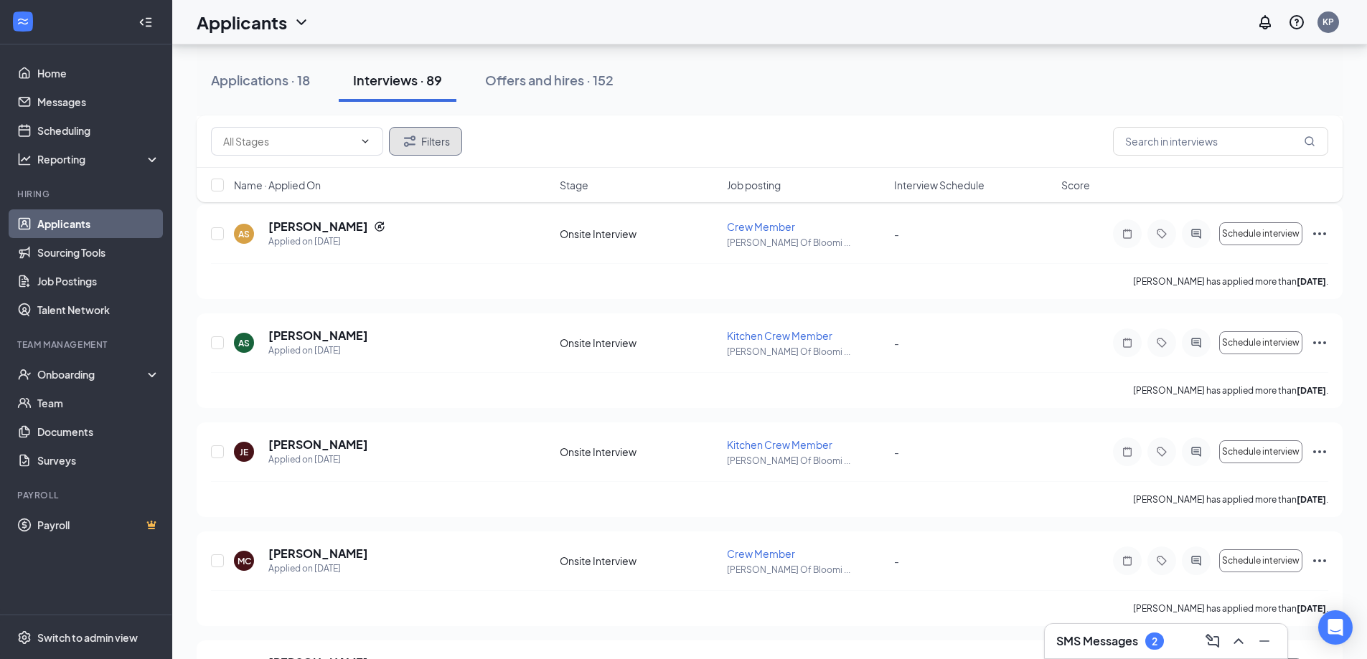
scroll to position [3588, 0]
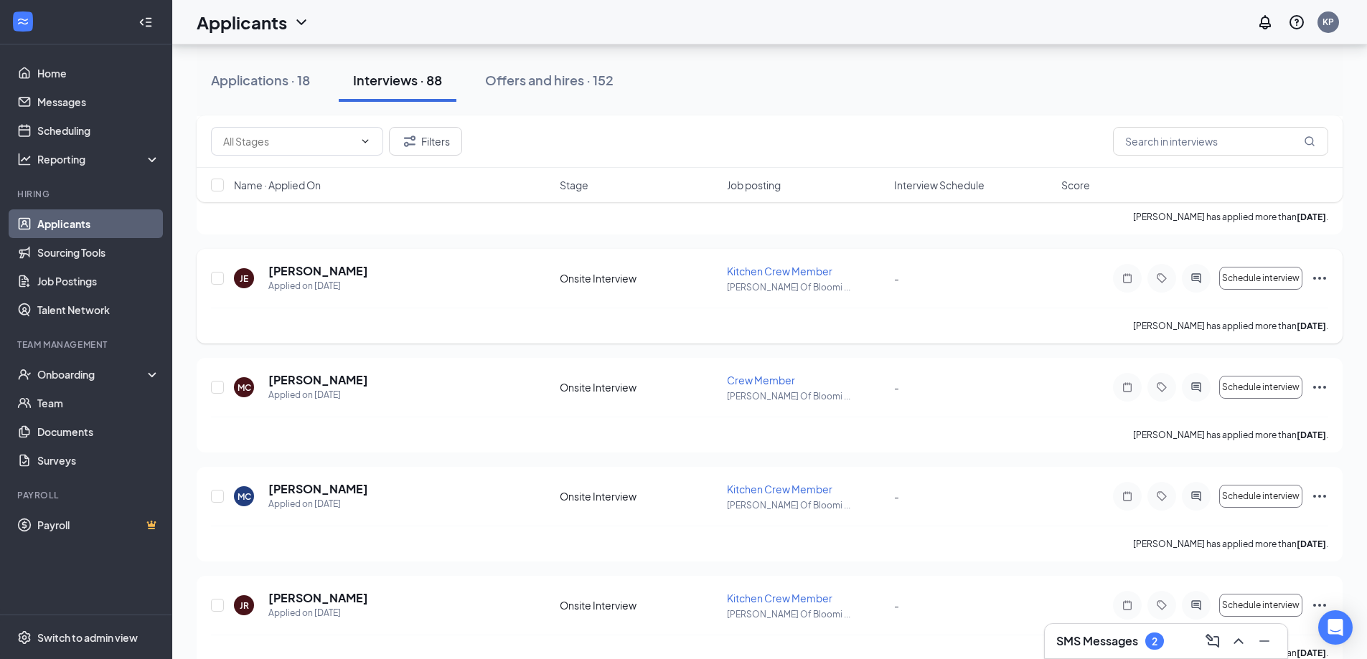
click at [1320, 280] on icon "Ellipses" at bounding box center [1319, 278] width 13 height 3
click at [866, 284] on p "[PERSON_NAME] Of Bloomi ..." at bounding box center [806, 287] width 159 height 12
click at [1320, 278] on icon "Ellipses" at bounding box center [1319, 278] width 13 height 3
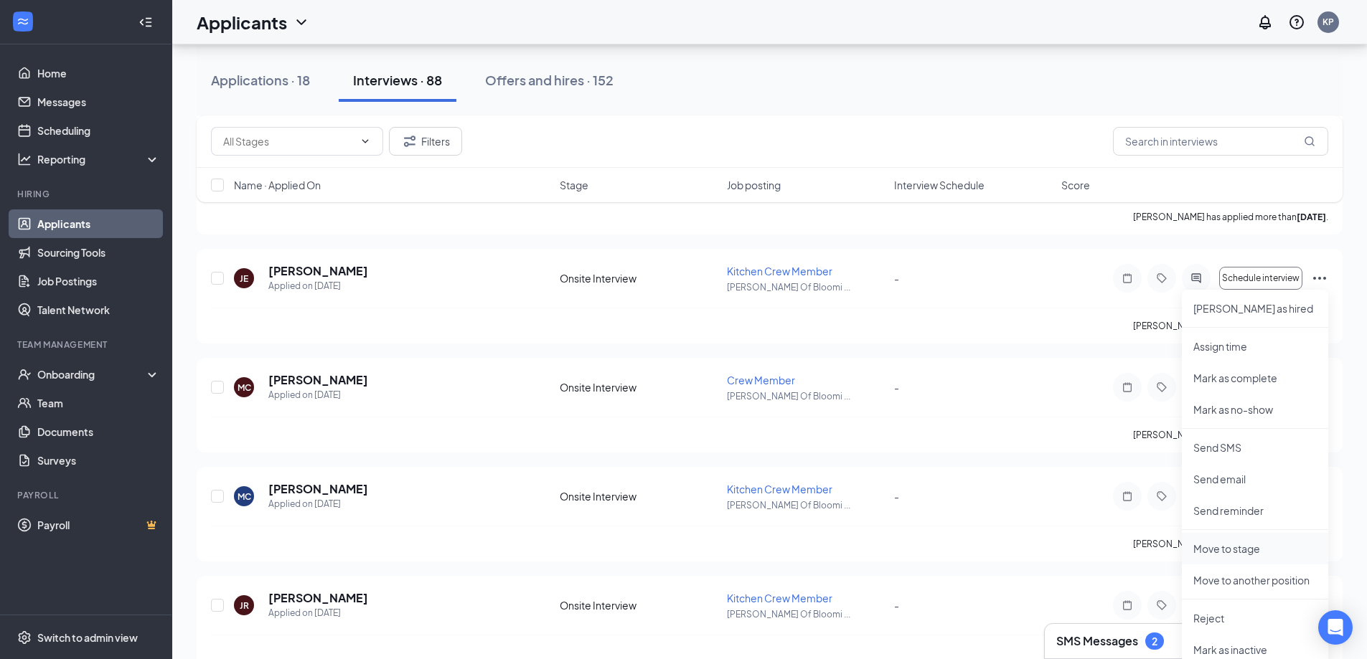
click at [1241, 550] on p "Move to stage" at bounding box center [1254, 549] width 123 height 14
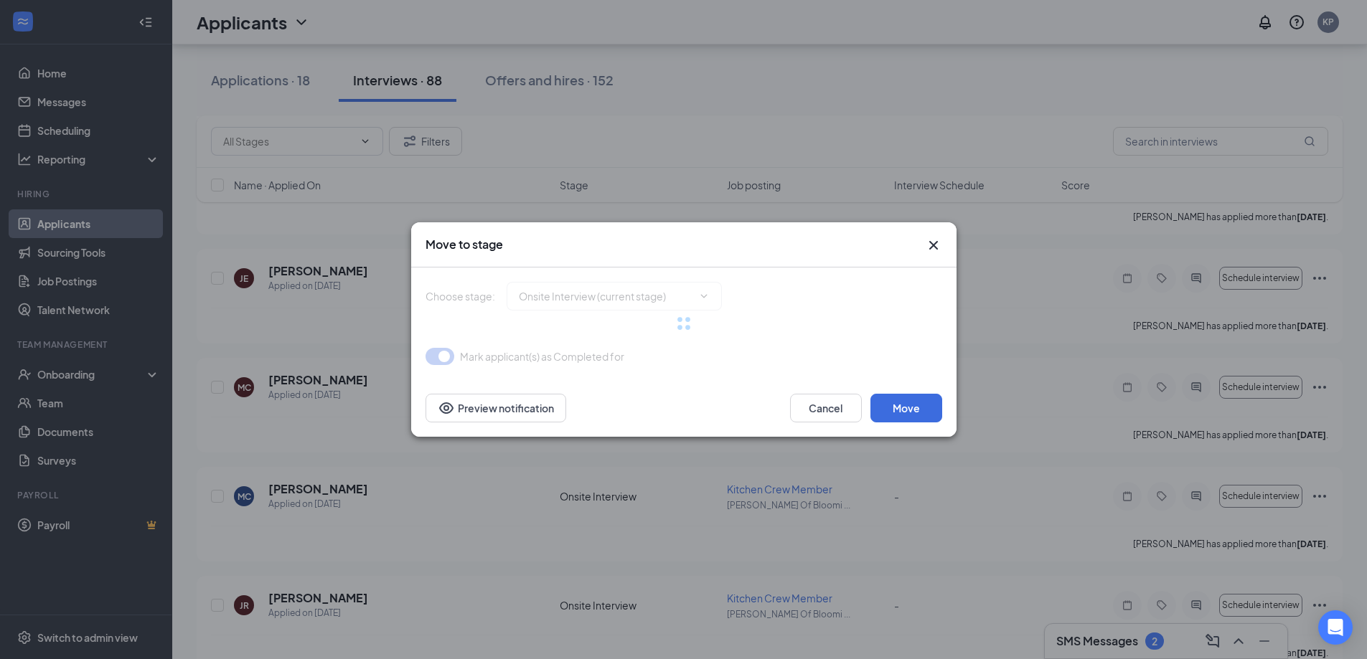
type input "Hiring Complete (final stage)"
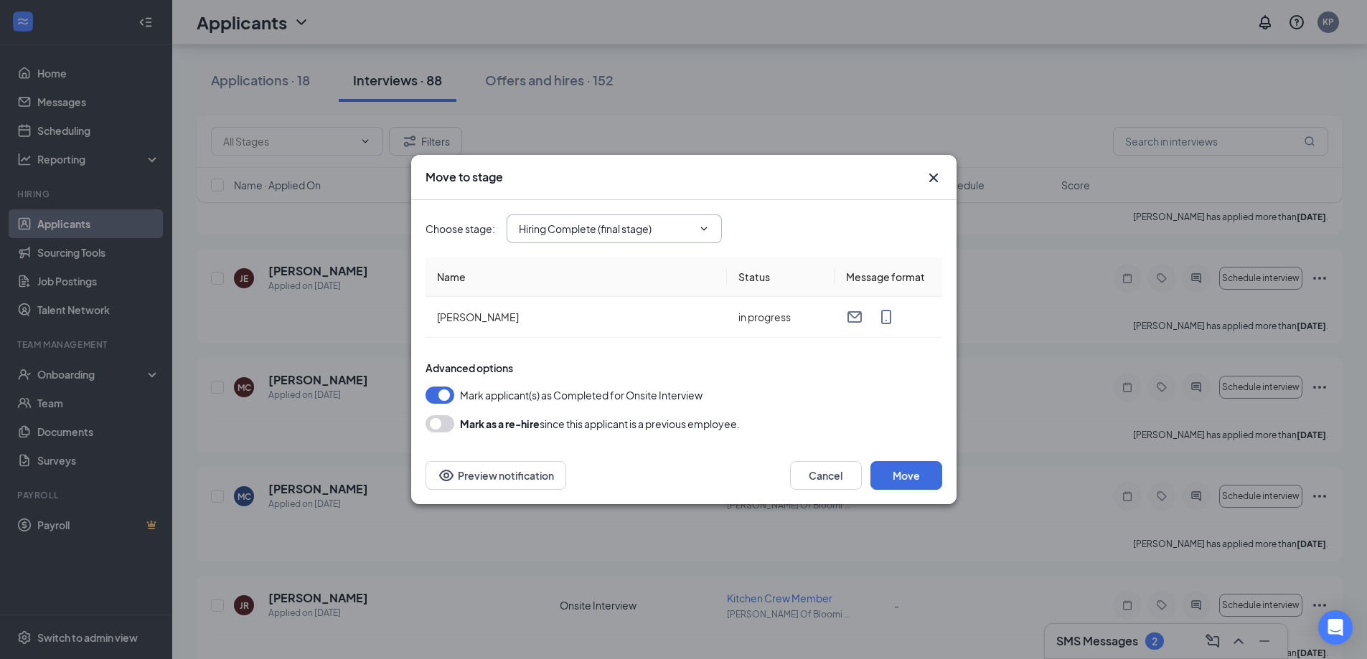
click at [713, 230] on span "Hiring Complete (final stage)" at bounding box center [614, 229] width 215 height 29
click at [704, 229] on icon "ChevronDown" at bounding box center [703, 228] width 11 height 11
click at [896, 473] on button "Move" at bounding box center [906, 475] width 72 height 29
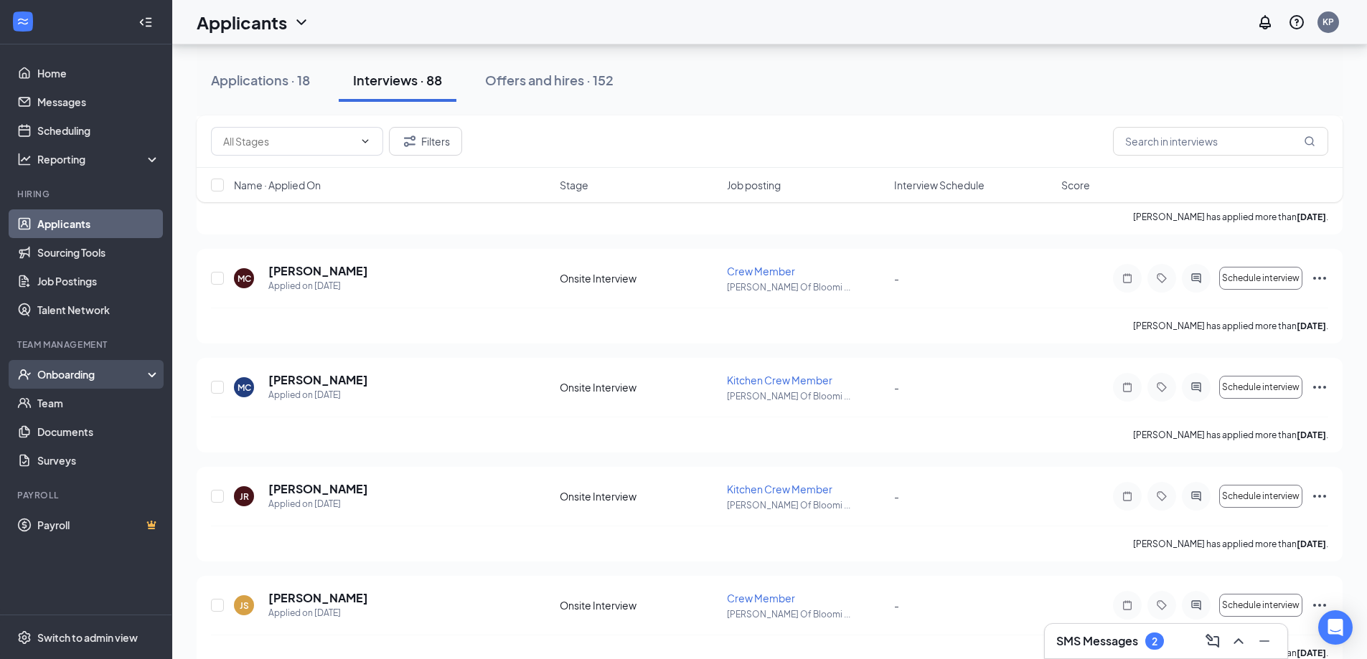
click at [85, 368] on div "Onboarding" at bounding box center [92, 374] width 111 height 14
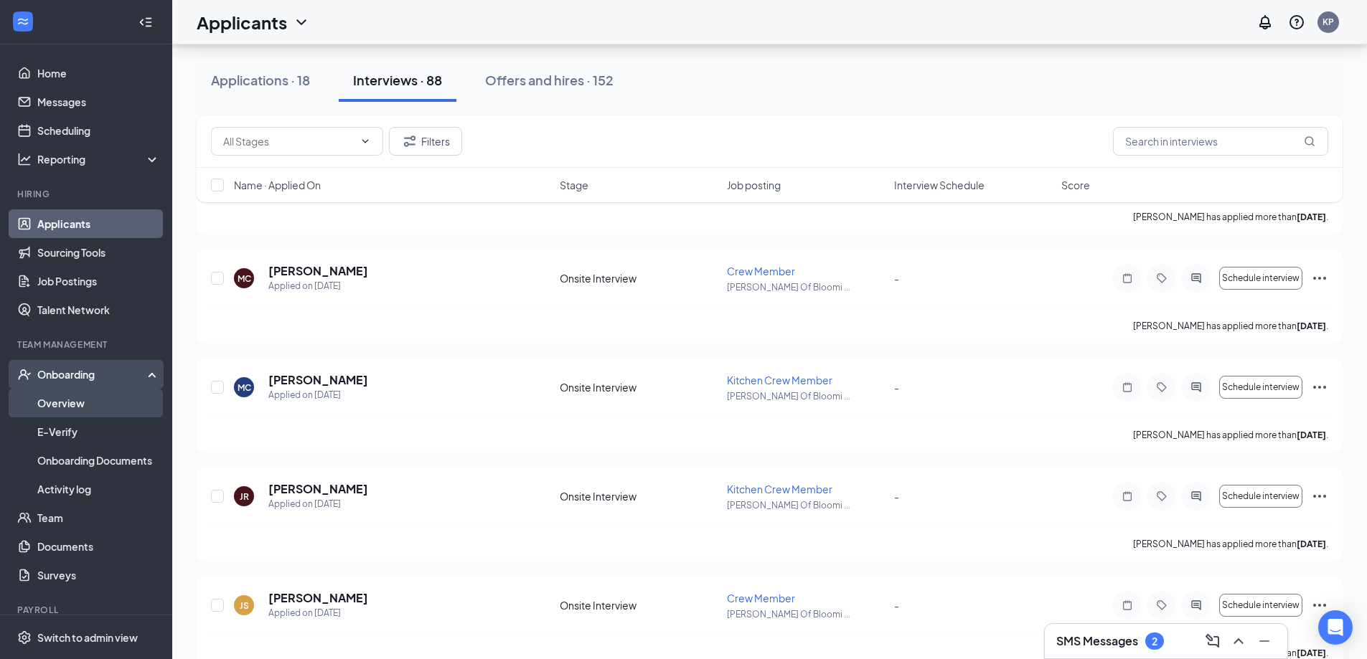
click at [75, 398] on link "Overview" at bounding box center [98, 403] width 123 height 29
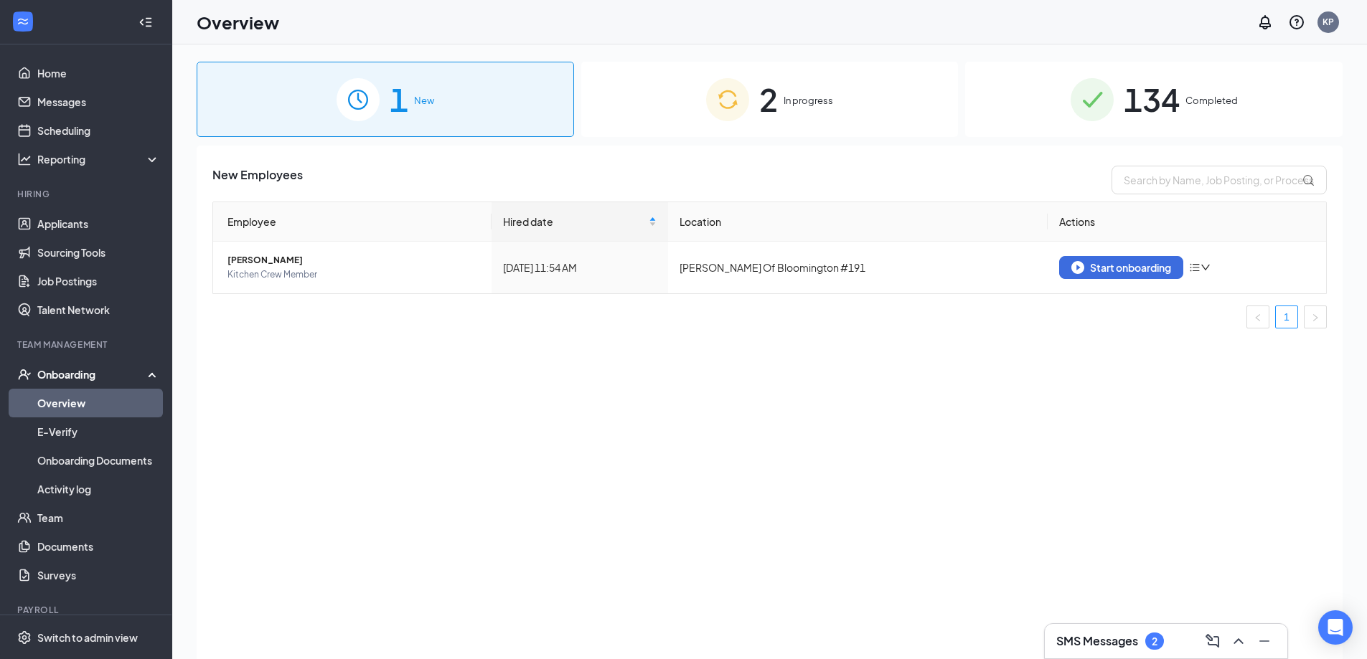
click at [905, 119] on div "2 In progress" at bounding box center [769, 99] width 377 height 75
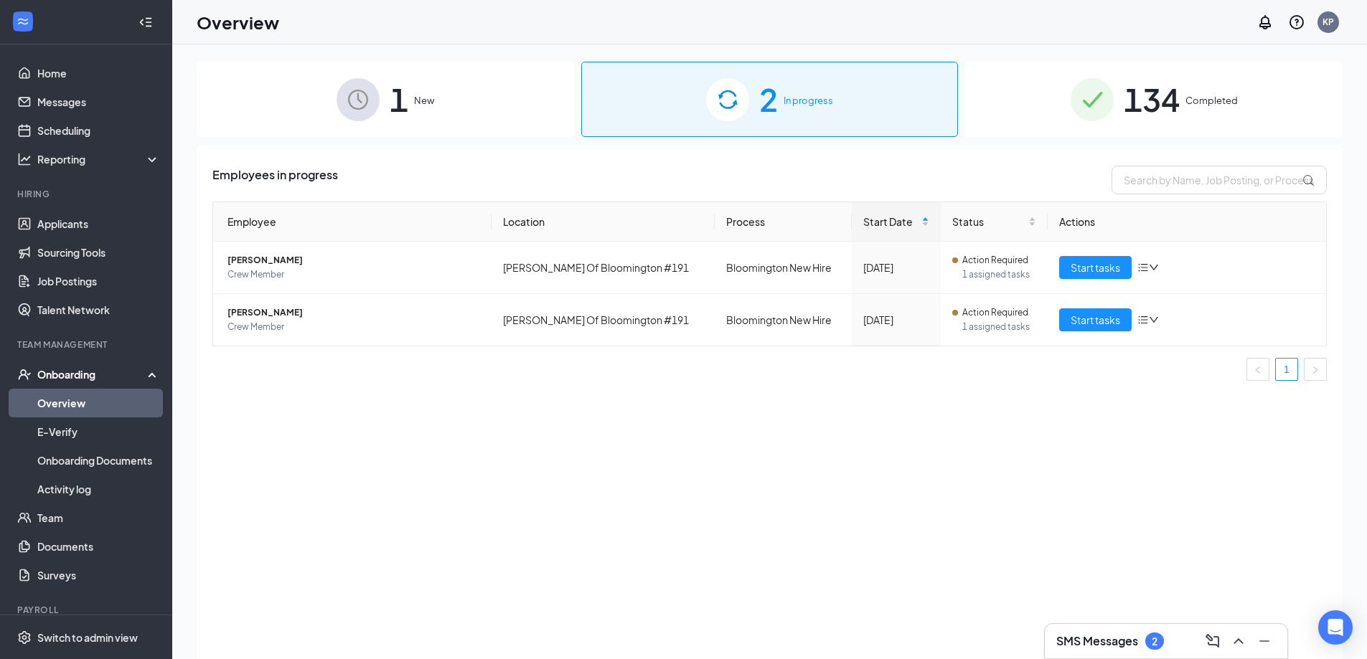
click at [481, 113] on div "1 New" at bounding box center [385, 99] width 377 height 75
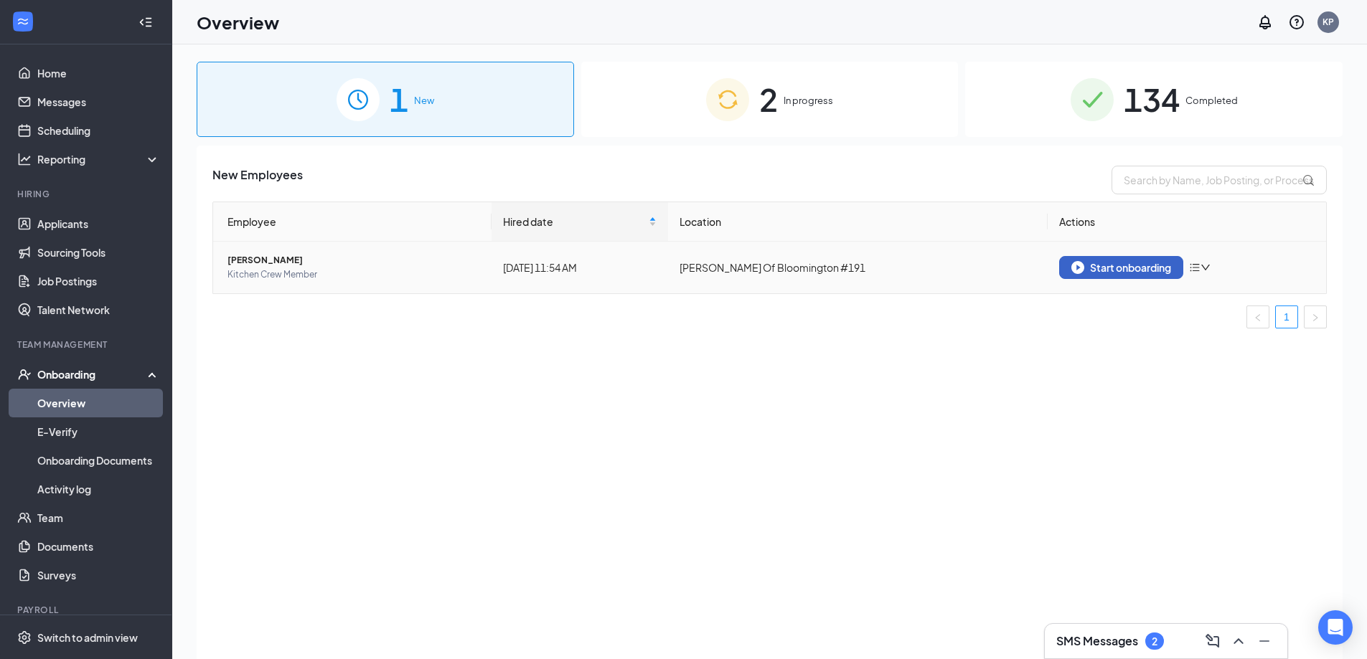
click at [1145, 272] on div "Start onboarding" at bounding box center [1121, 267] width 100 height 13
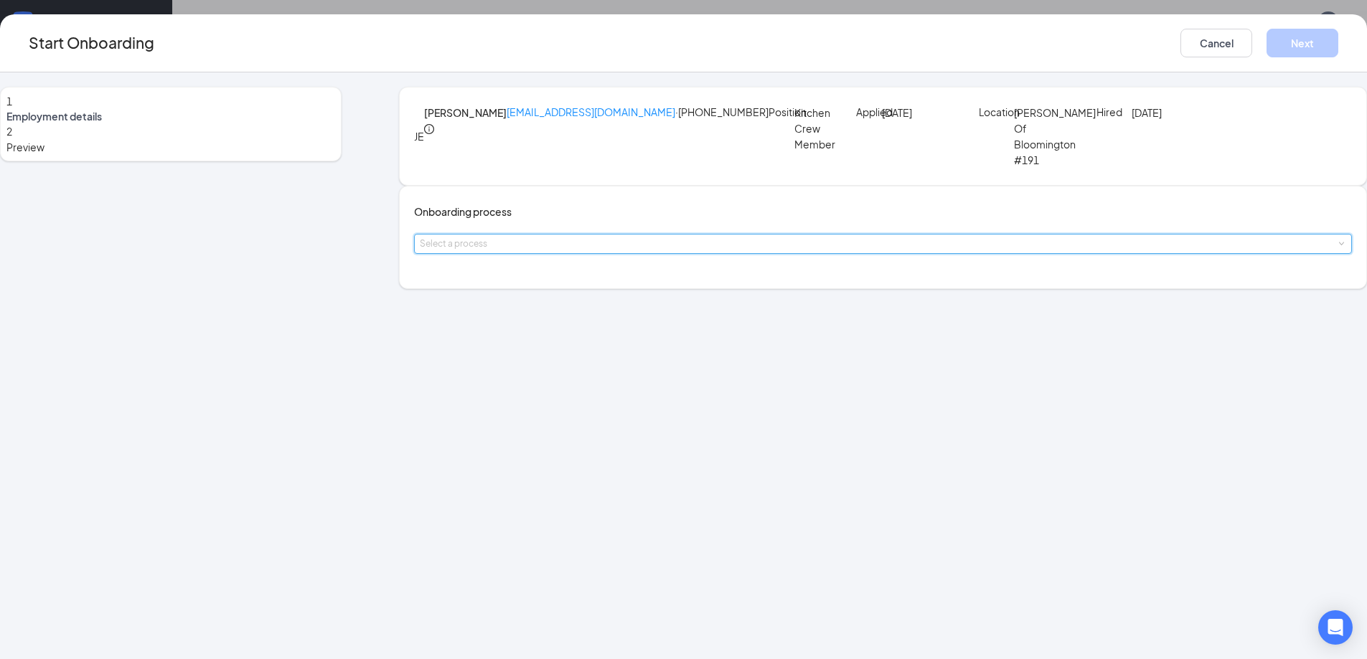
click at [694, 253] on div "Select a process" at bounding box center [883, 244] width 926 height 19
click at [550, 316] on span "Bloomington New Hire" at bounding box center [539, 320] width 105 height 13
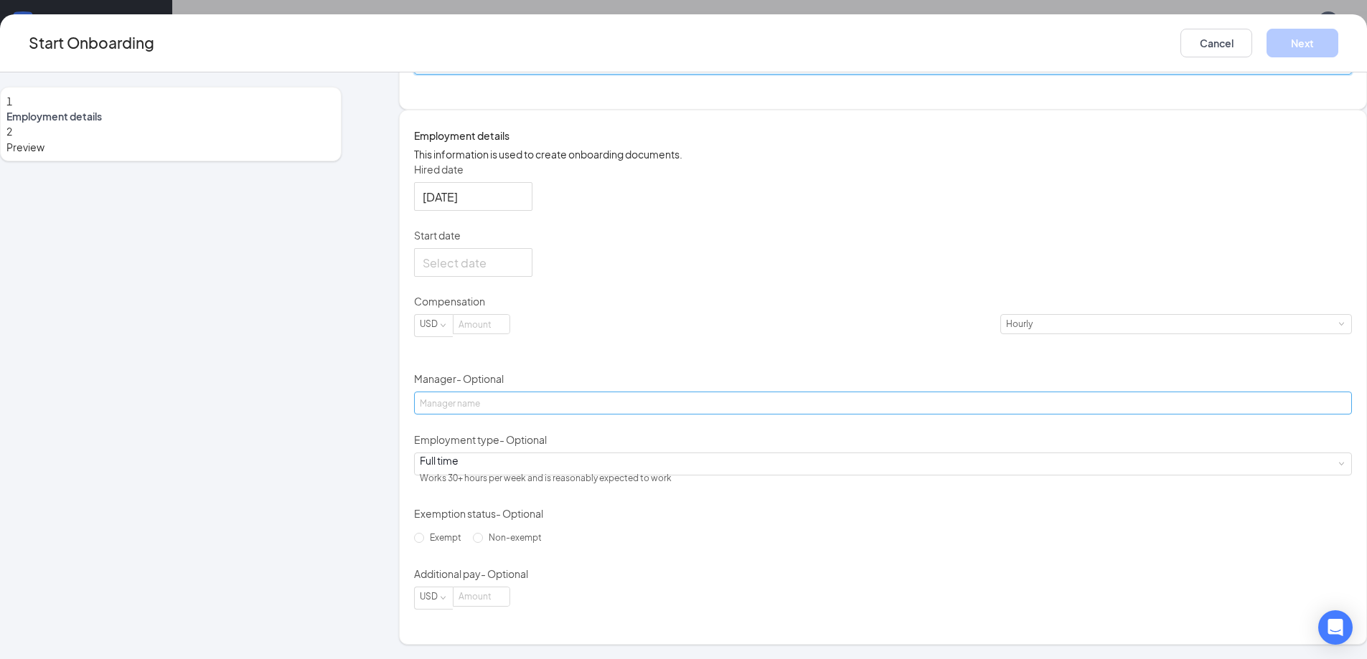
scroll to position [215, 0]
click at [521, 272] on input "Start date" at bounding box center [472, 263] width 98 height 18
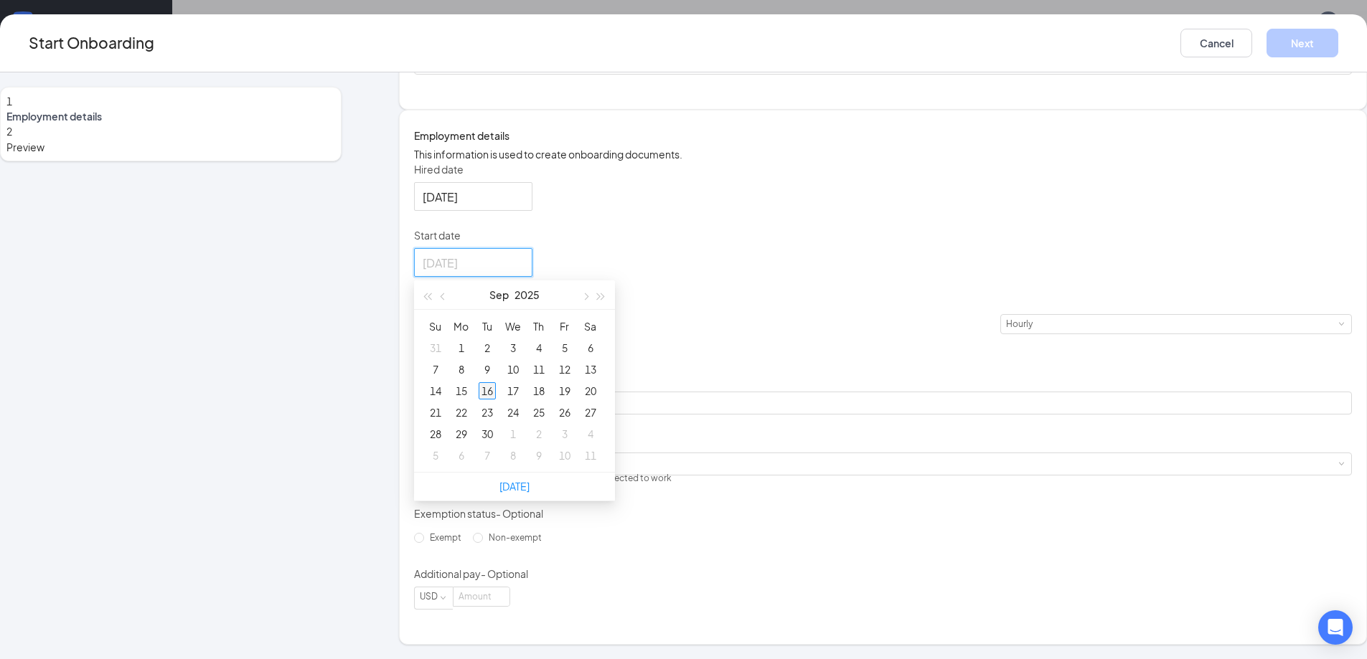
type input "[DATE]"
click at [496, 400] on div "16" at bounding box center [487, 390] width 17 height 17
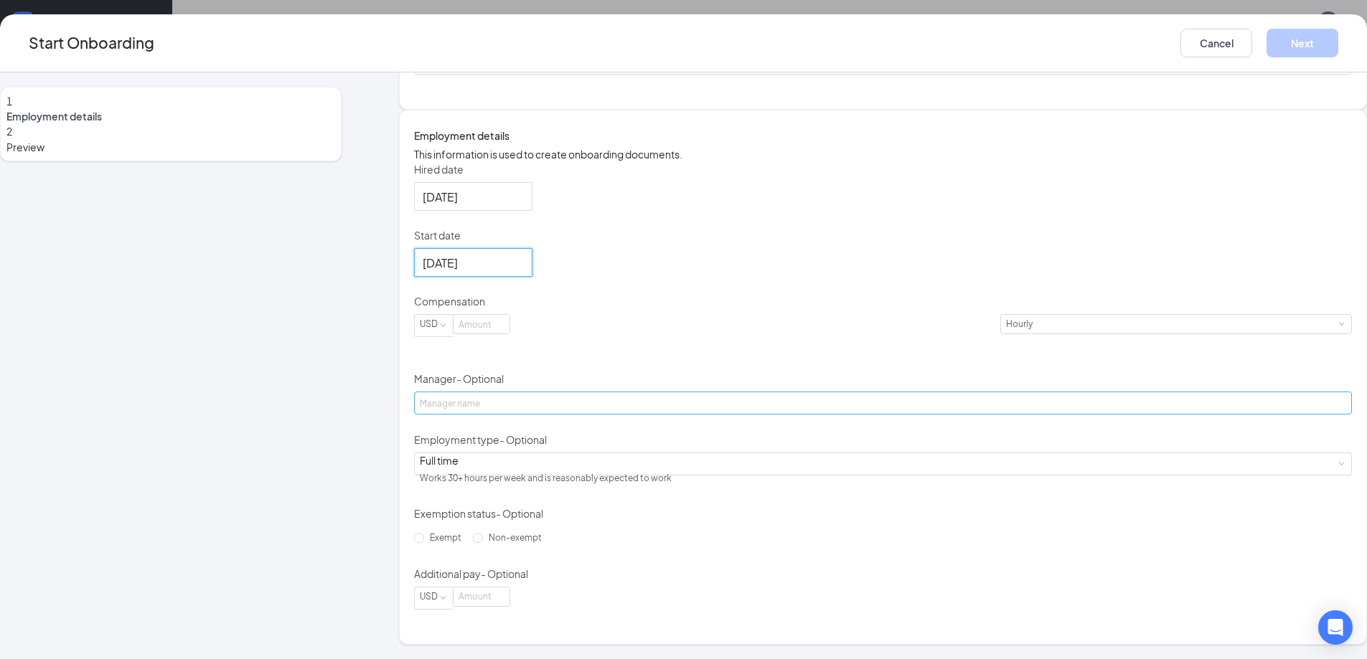
scroll to position [250, 0]
click at [509, 331] on input at bounding box center [482, 324] width 56 height 19
type input "15"
click at [548, 392] on input "Manager - Optional" at bounding box center [883, 403] width 938 height 23
type input "[PERSON_NAME]"
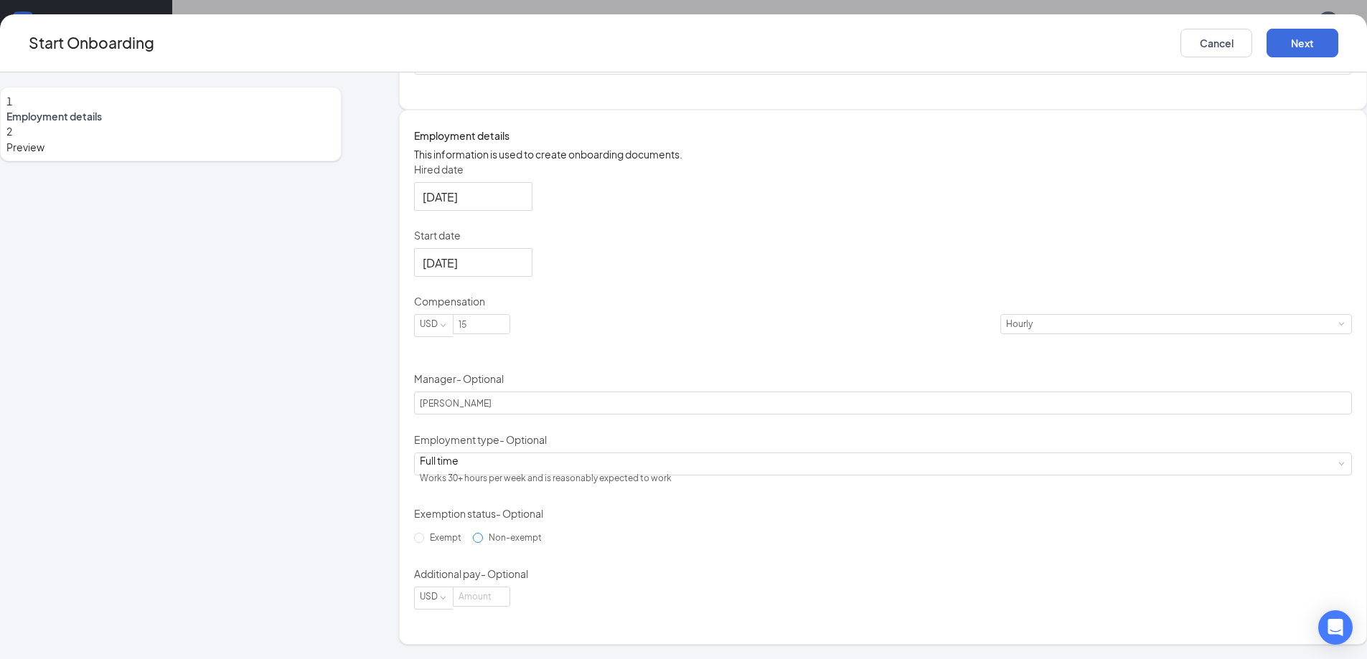
click at [486, 543] on span "Non-exempt" at bounding box center [515, 537] width 65 height 11
click at [483, 543] on input "Non-exempt" at bounding box center [478, 538] width 10 height 10
radio input "true"
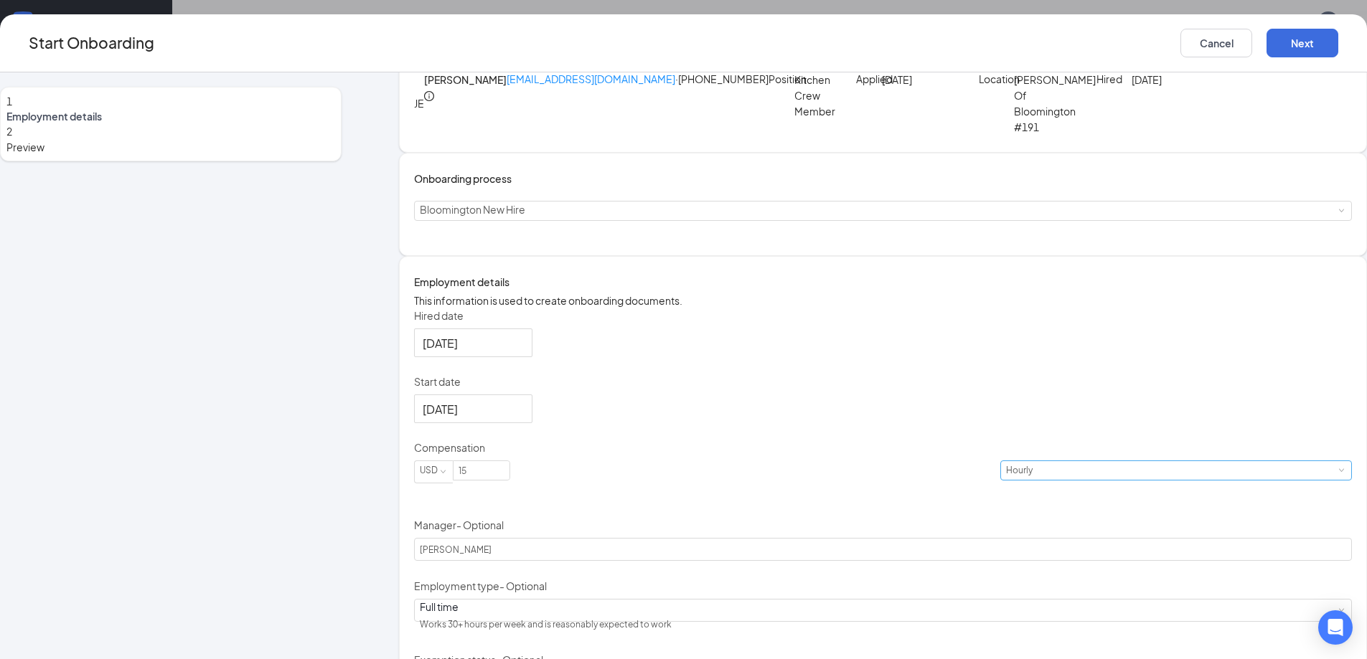
scroll to position [0, 0]
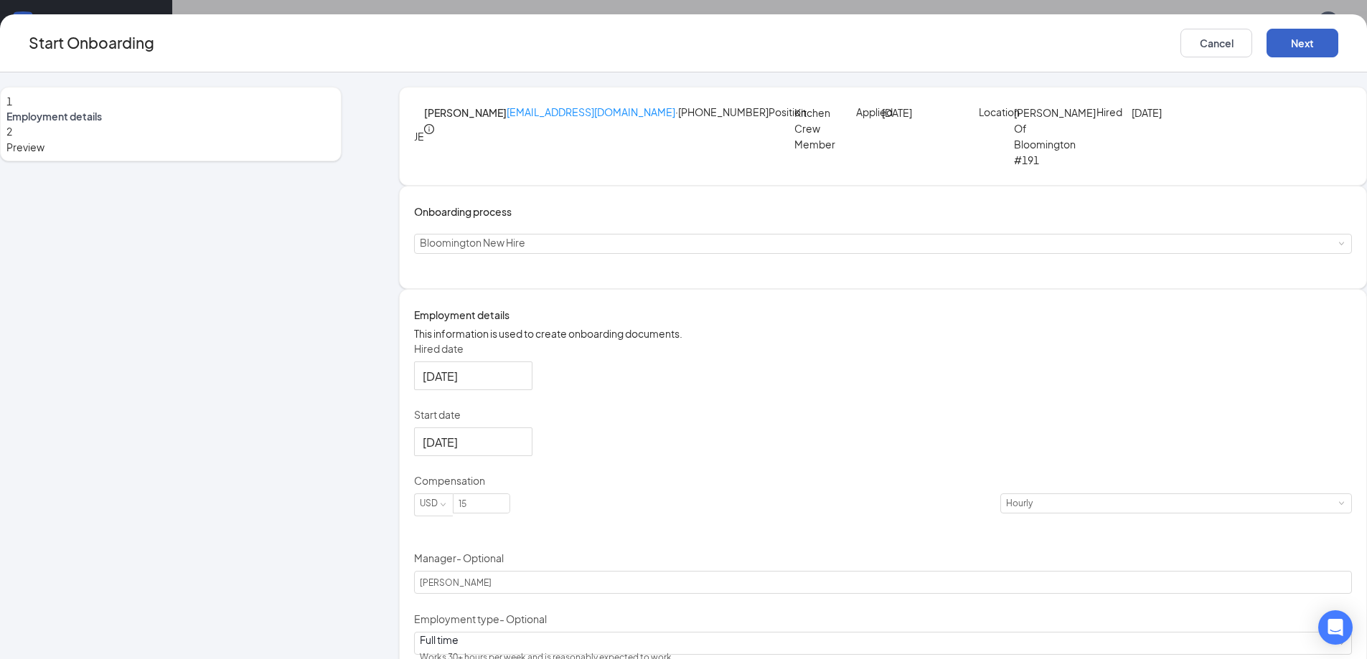
click at [1267, 45] on button "Next" at bounding box center [1303, 43] width 72 height 29
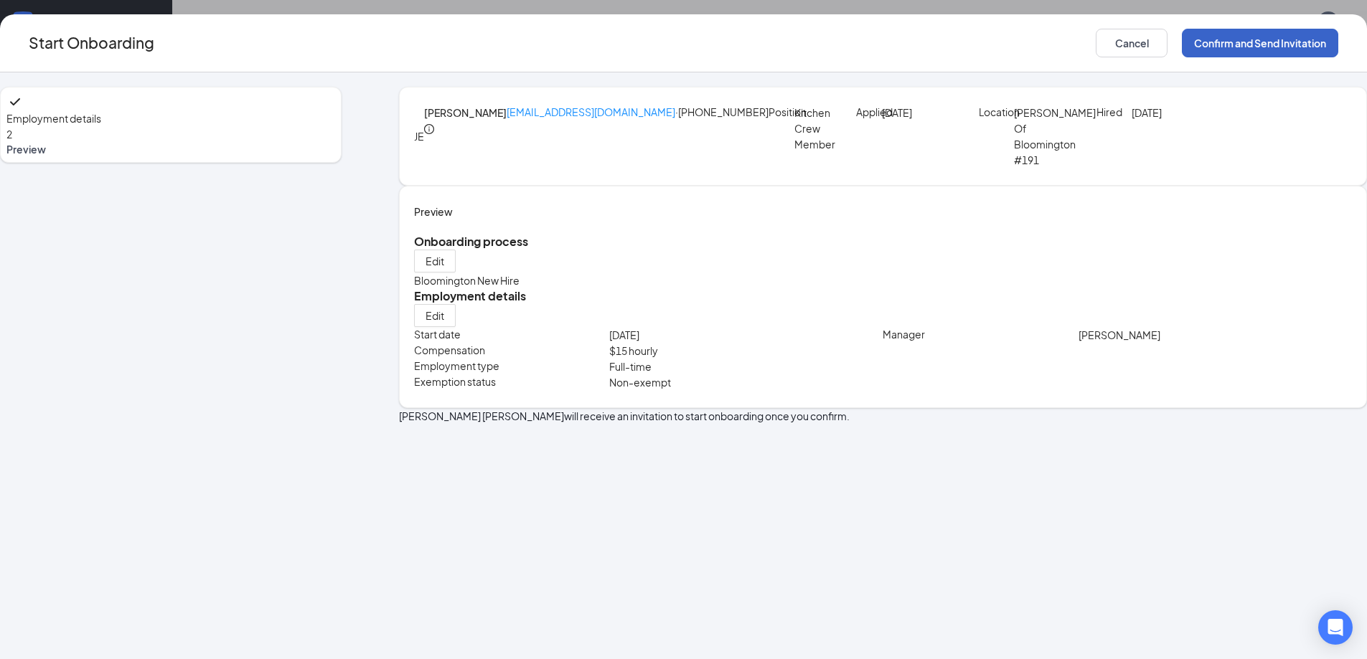
click at [1182, 42] on button "Confirm and Send Invitation" at bounding box center [1260, 43] width 156 height 29
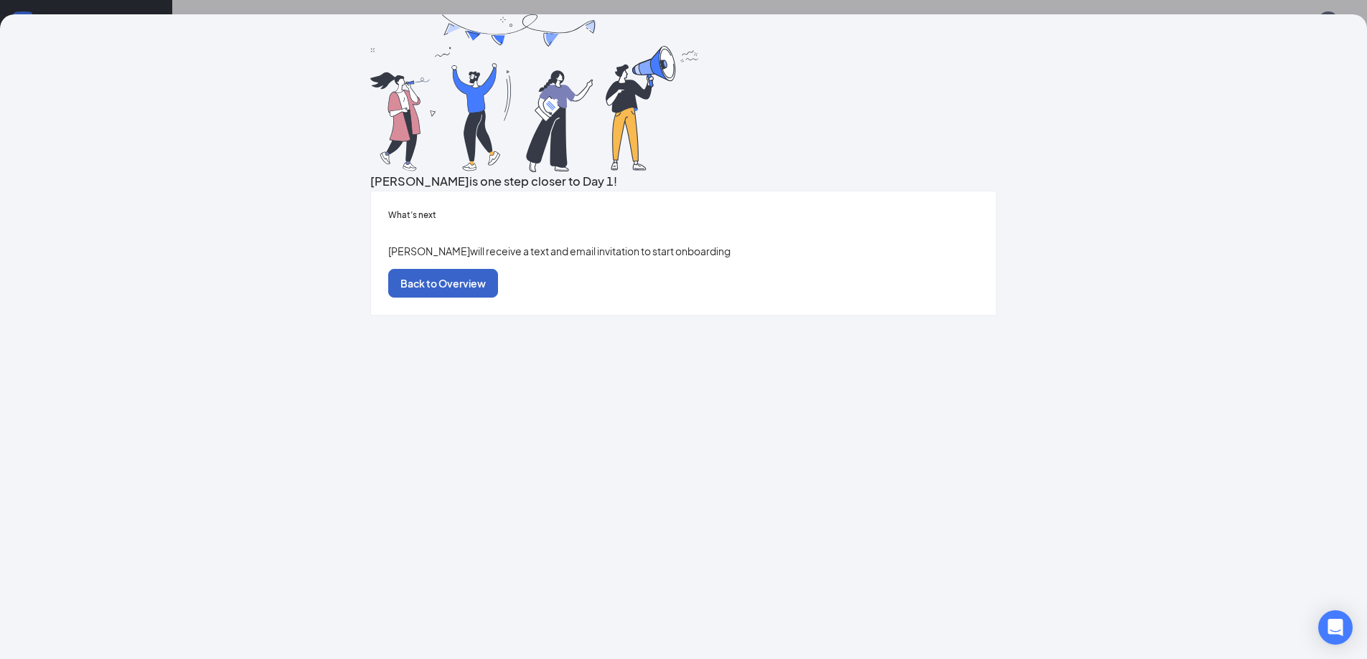
click at [498, 298] on button "Back to Overview" at bounding box center [443, 283] width 110 height 29
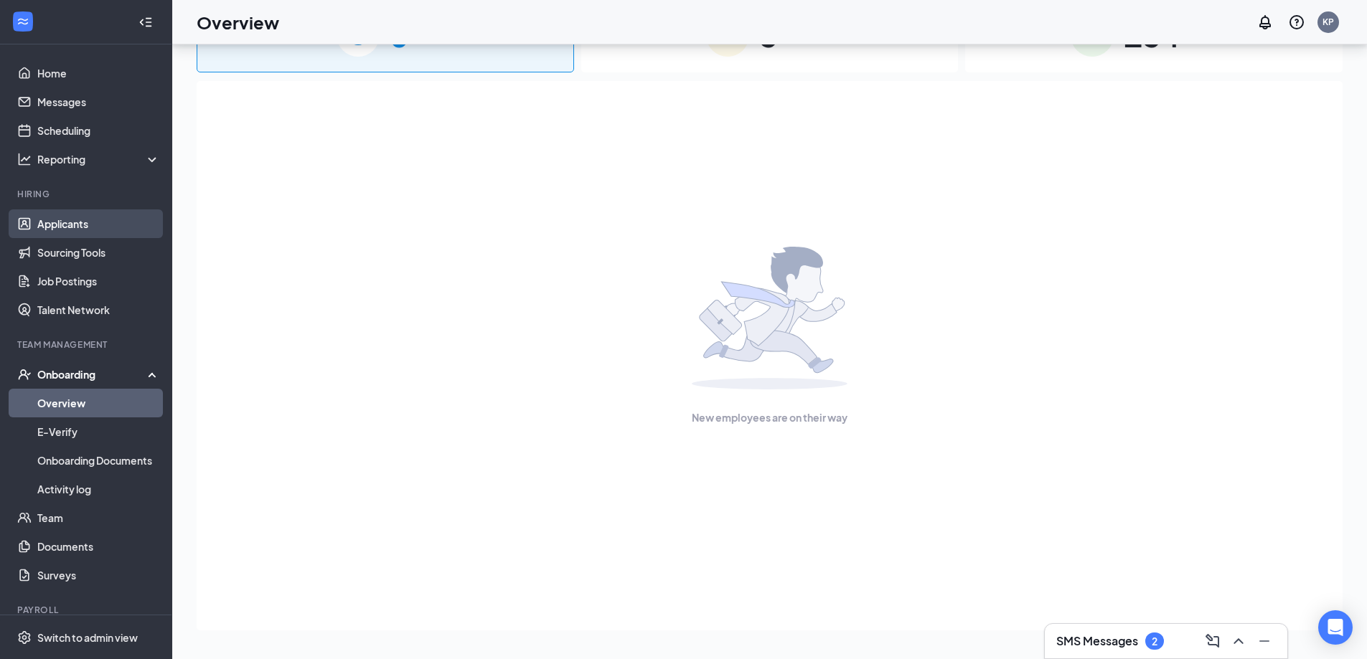
click at [81, 226] on link "Applicants" at bounding box center [98, 224] width 123 height 29
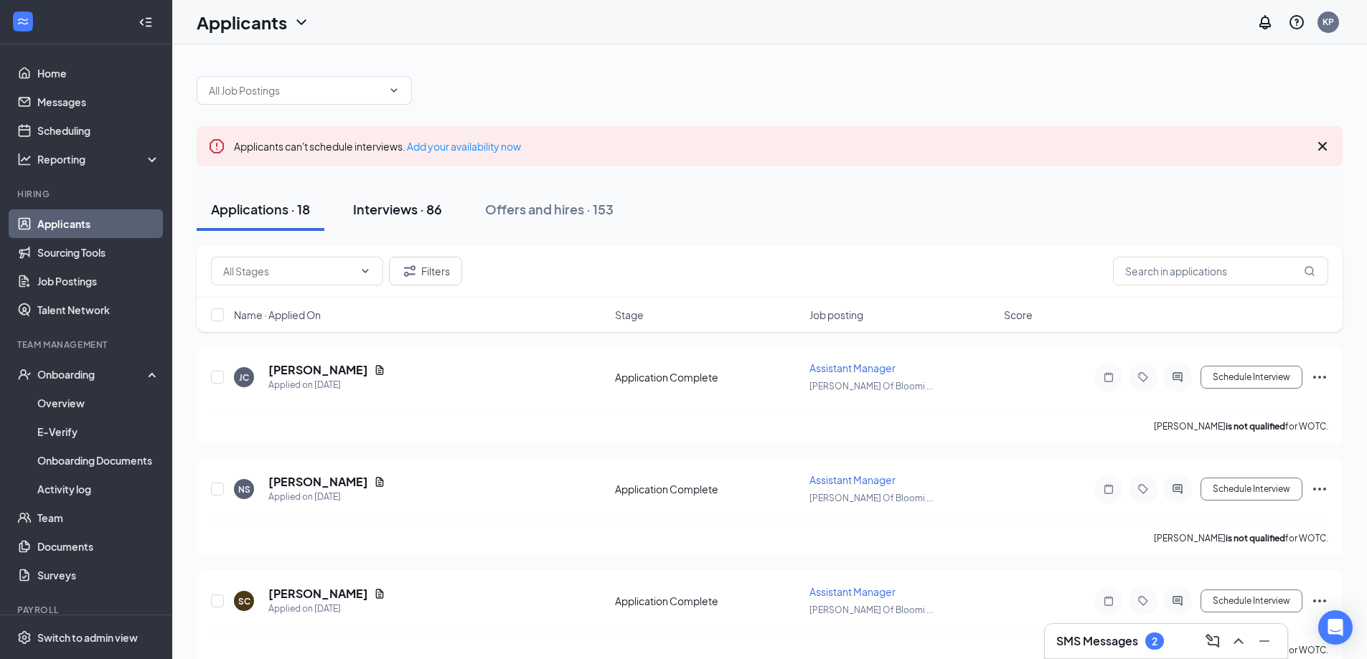
click at [400, 209] on div "Interviews · 86" at bounding box center [397, 209] width 89 height 18
